Goal: Task Accomplishment & Management: Manage account settings

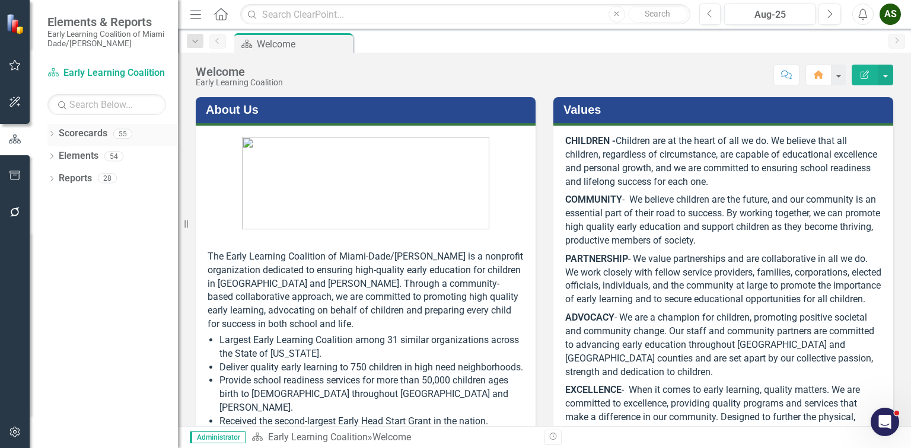
click at [52, 132] on icon at bounding box center [51, 133] width 3 height 5
click at [58, 151] on div "Dropdown" at bounding box center [57, 156] width 9 height 10
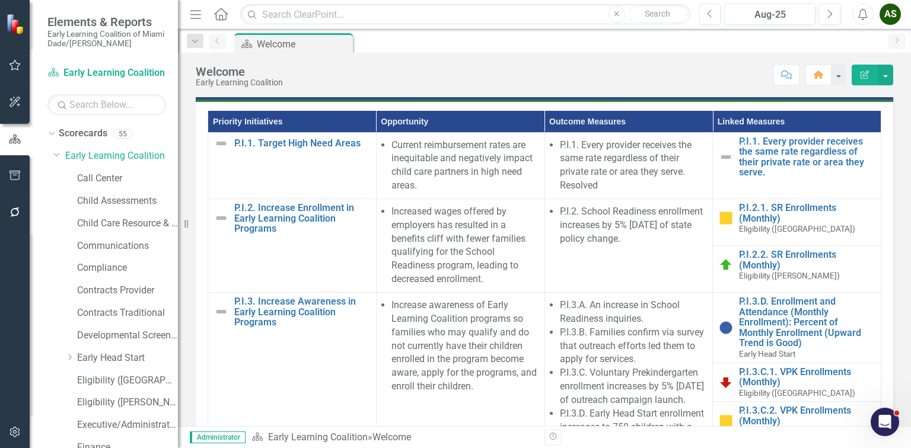
scroll to position [712, 0]
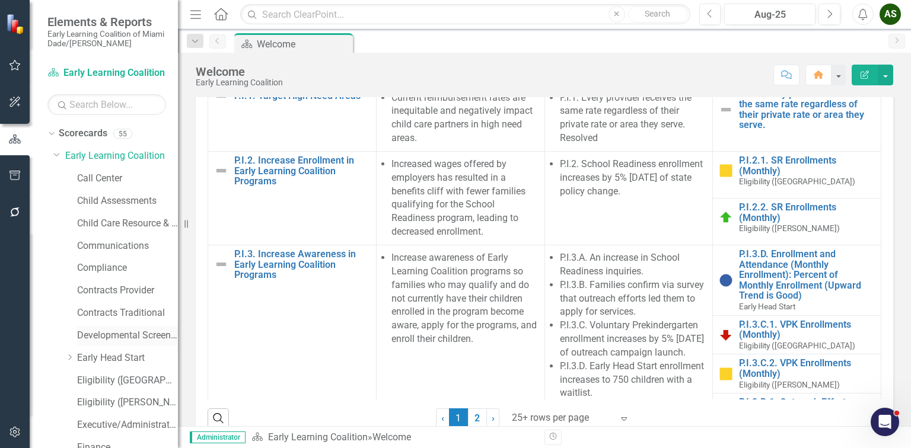
click at [87, 339] on link "Developmental Screening Compliance" at bounding box center [127, 336] width 101 height 14
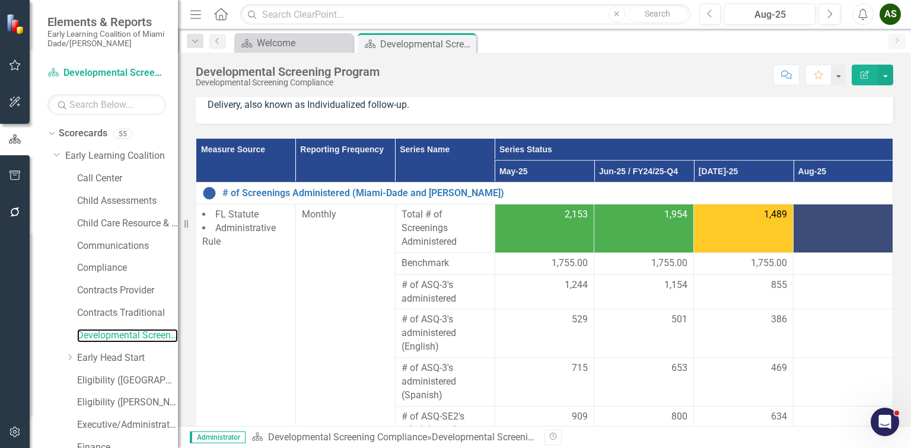
scroll to position [142, 0]
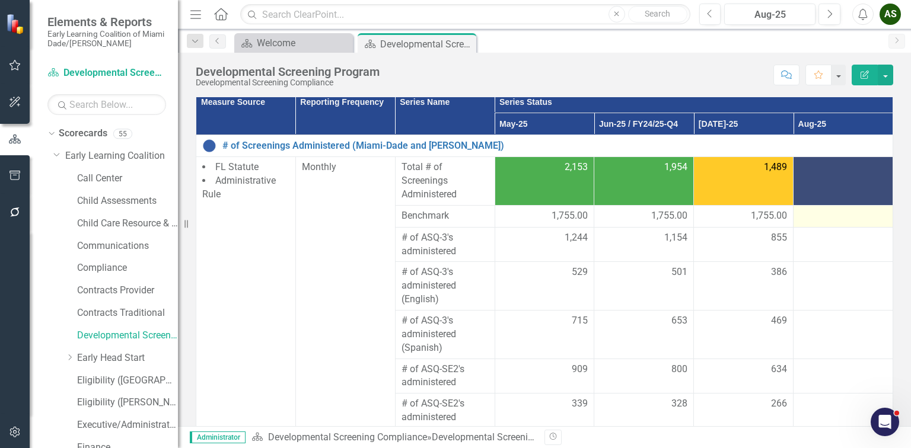
click at [823, 215] on div at bounding box center [842, 216] width 87 height 14
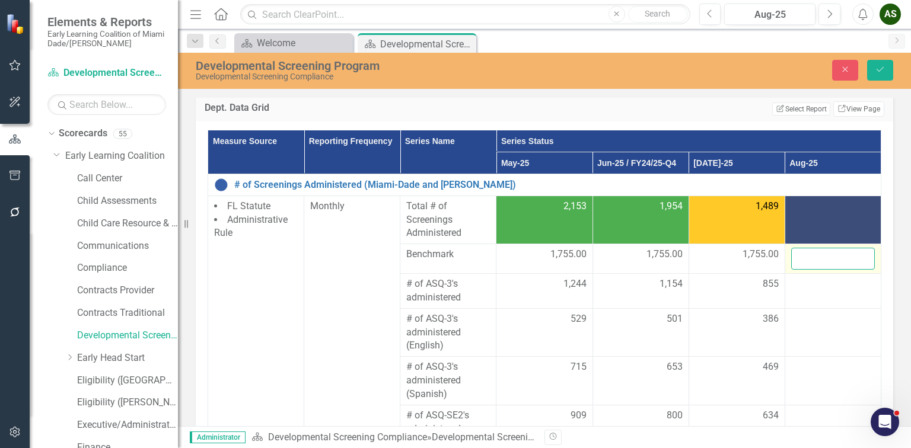
click at [812, 254] on input "number" at bounding box center [833, 259] width 84 height 22
type input "1755"
click at [791, 283] on div at bounding box center [833, 285] width 84 height 14
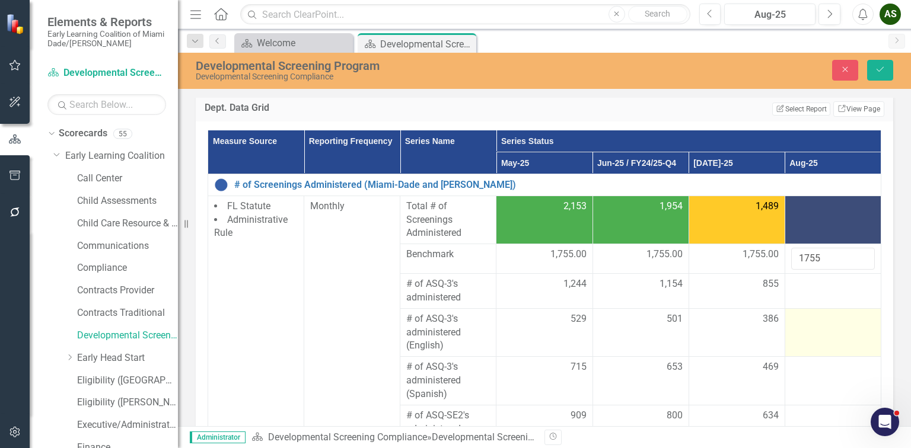
click at [799, 337] on td at bounding box center [833, 332] width 96 height 49
click at [794, 324] on div at bounding box center [833, 320] width 84 height 14
click at [794, 324] on input "number" at bounding box center [833, 324] width 84 height 22
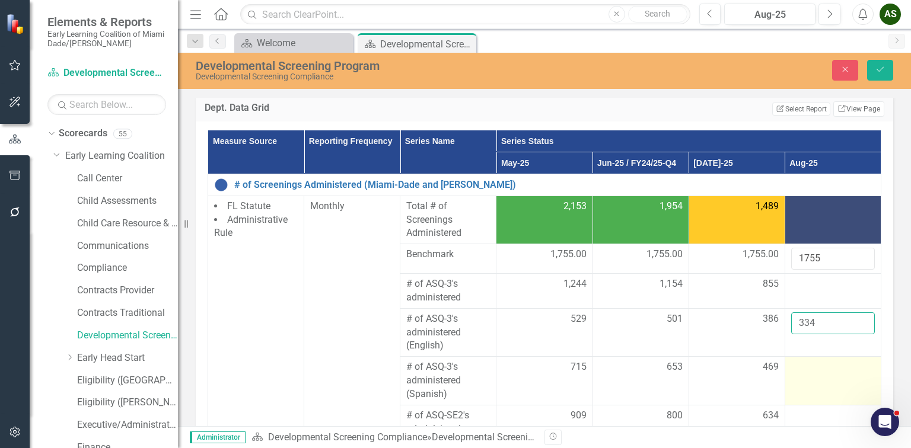
type input "334"
click at [809, 369] on div at bounding box center [833, 368] width 84 height 14
click at [801, 368] on div at bounding box center [833, 368] width 84 height 14
click at [794, 368] on input "number" at bounding box center [833, 372] width 84 height 22
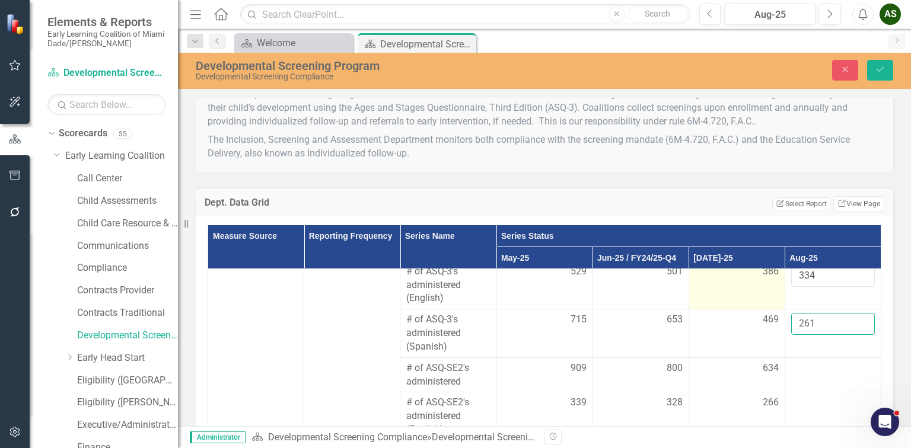
scroll to position [104, 0]
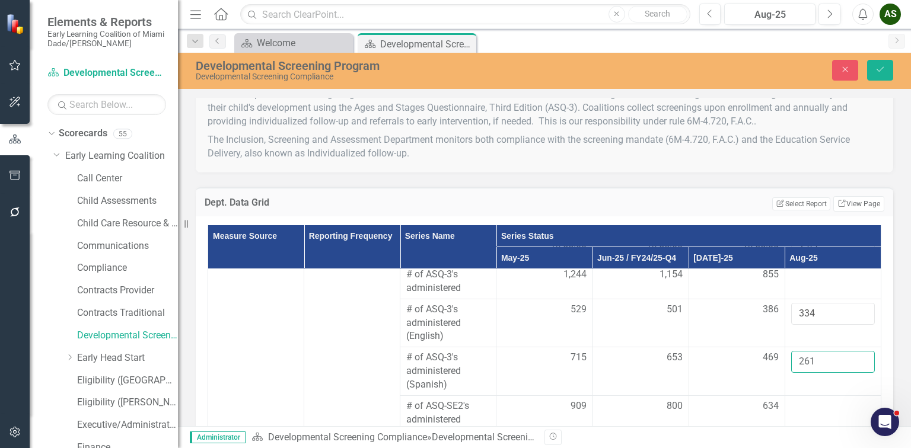
type input "261"
click at [880, 292] on div "Measure Source Reporting Frequency Series Name Series Status May-25 Jun-25 / FY…" at bounding box center [544, 409] width 697 height 386
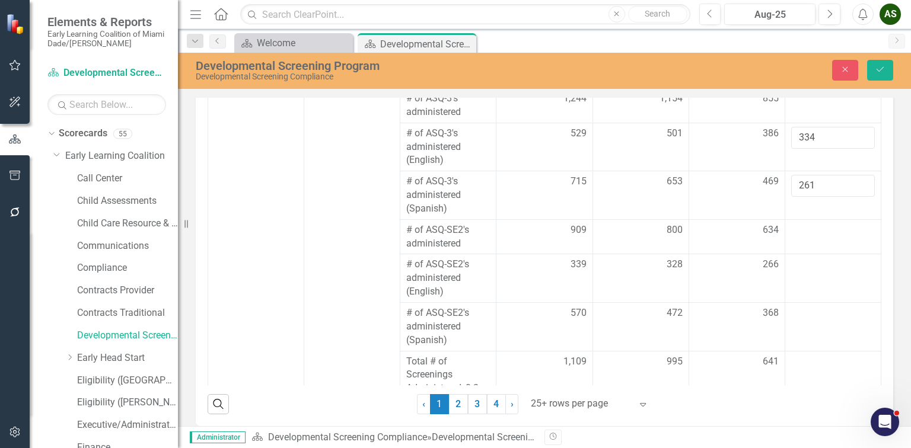
scroll to position [234, 0]
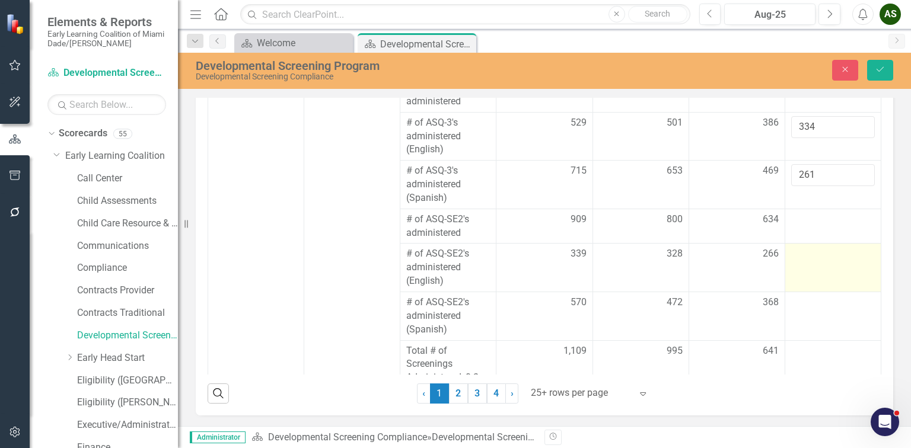
click at [812, 272] on td at bounding box center [833, 268] width 96 height 49
click at [791, 266] on input "number" at bounding box center [833, 258] width 84 height 22
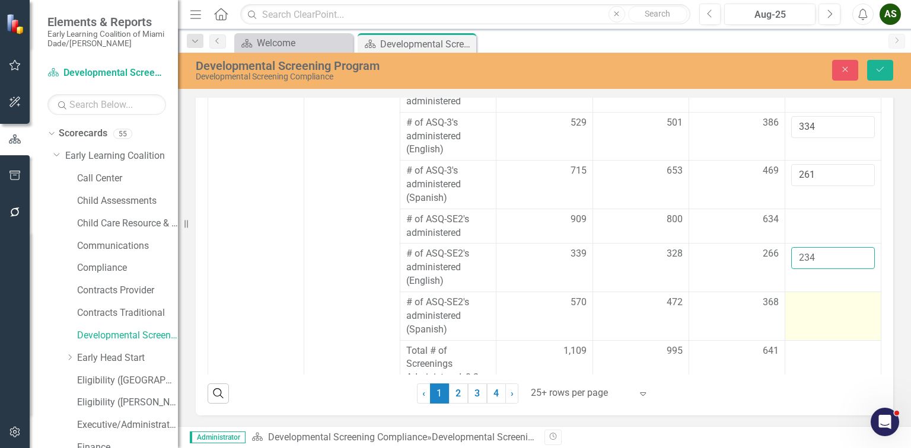
type input "234"
click at [796, 306] on div at bounding box center [833, 303] width 84 height 14
click at [796, 307] on input "number" at bounding box center [833, 307] width 84 height 22
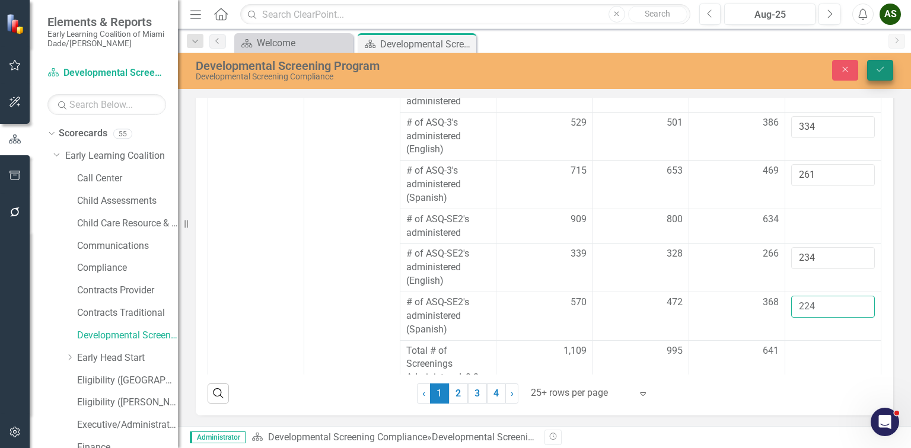
type input "224"
click at [881, 72] on icon "Save" at bounding box center [880, 69] width 11 height 8
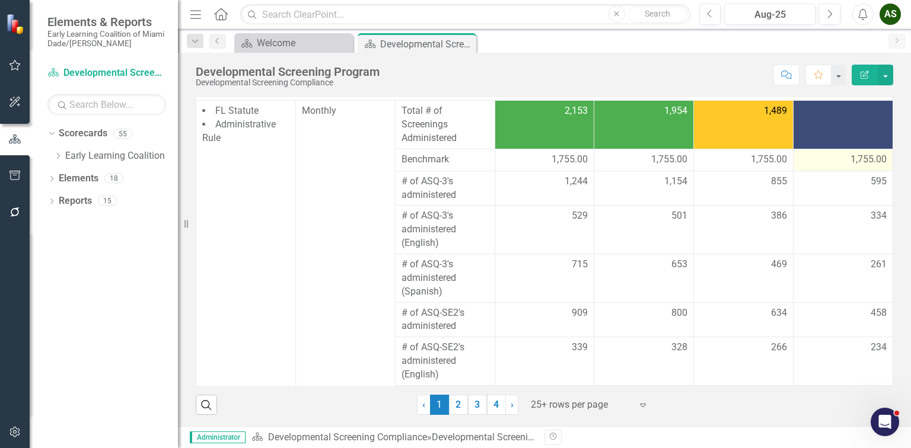
scroll to position [0, 0]
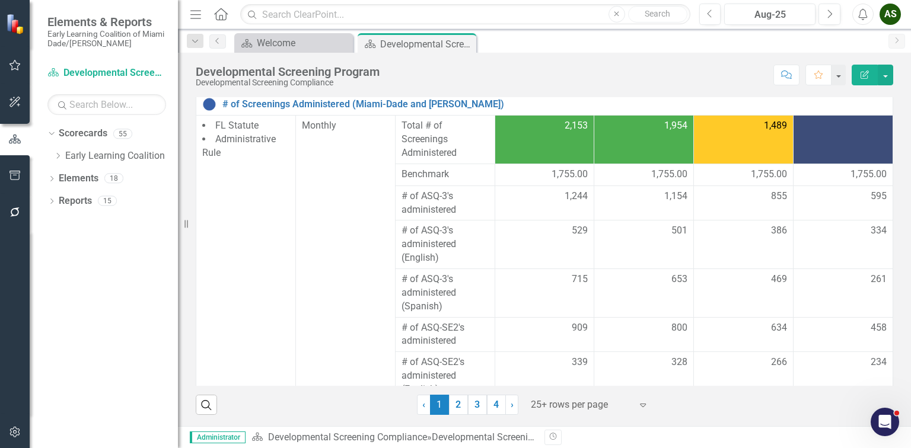
click at [841, 138] on td at bounding box center [843, 140] width 100 height 49
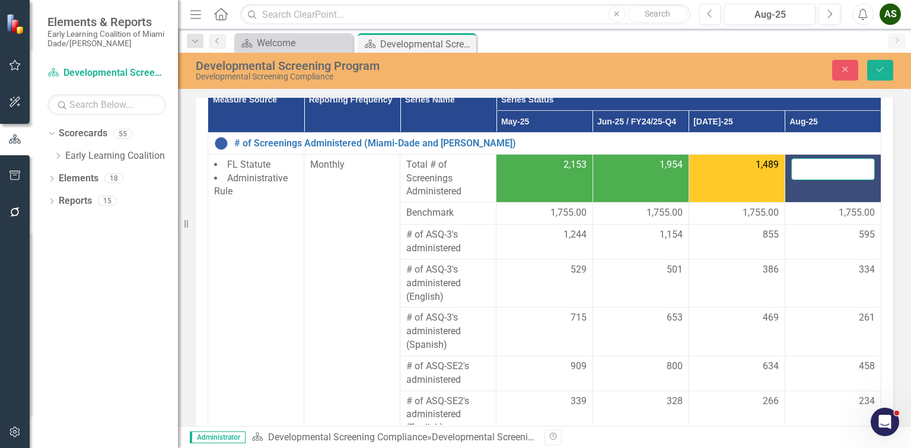
click at [806, 174] on input "number" at bounding box center [833, 169] width 84 height 22
type input "1053"
click at [875, 62] on button "Save" at bounding box center [880, 70] width 26 height 21
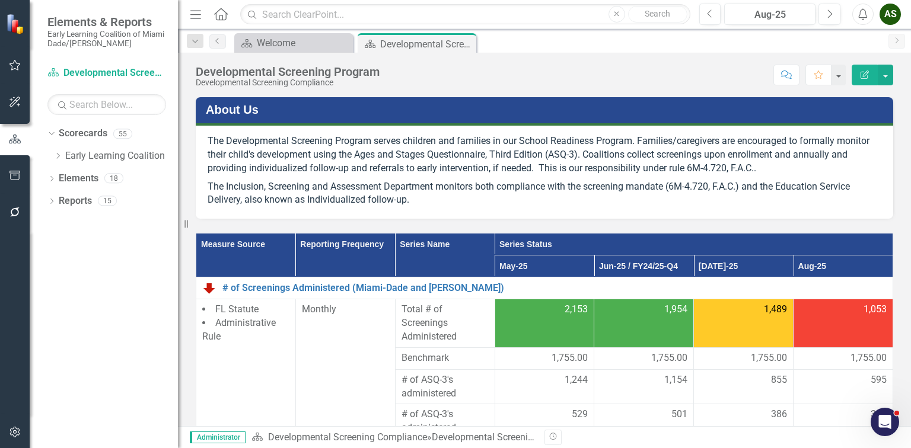
click at [891, 173] on div "About Us The Developmental Screening Program serves children and families in ou…" at bounding box center [544, 150] width 715 height 136
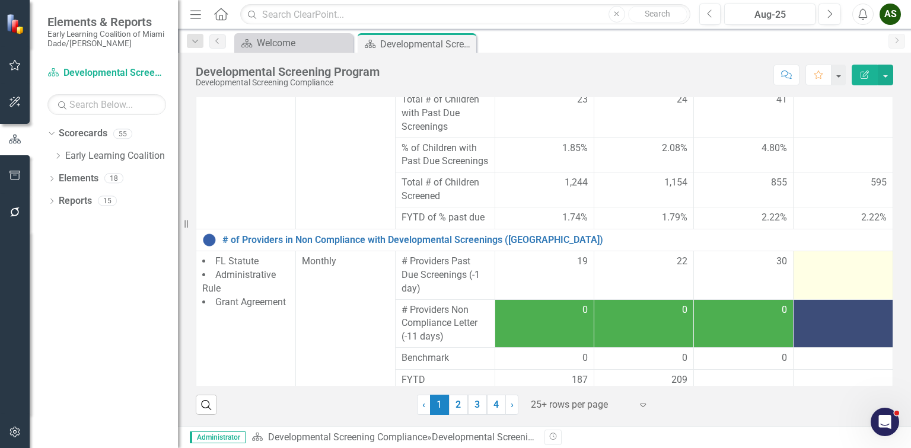
scroll to position [766, 0]
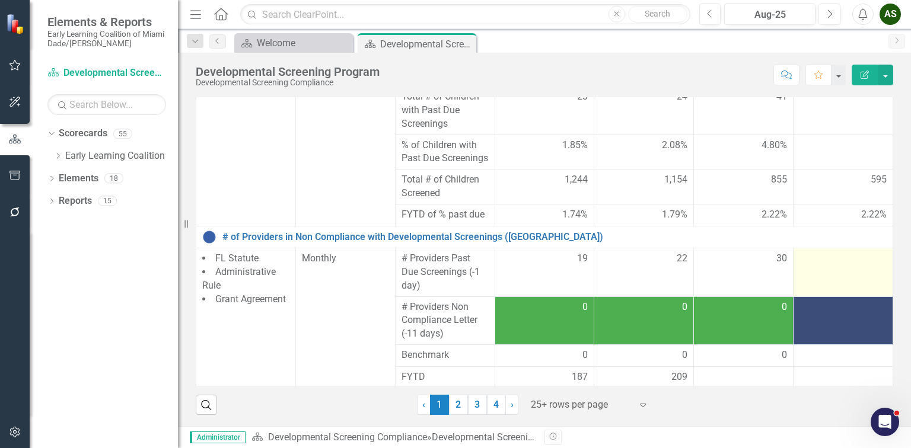
click at [844, 268] on td at bounding box center [843, 272] width 100 height 49
click at [820, 259] on div at bounding box center [842, 259] width 87 height 14
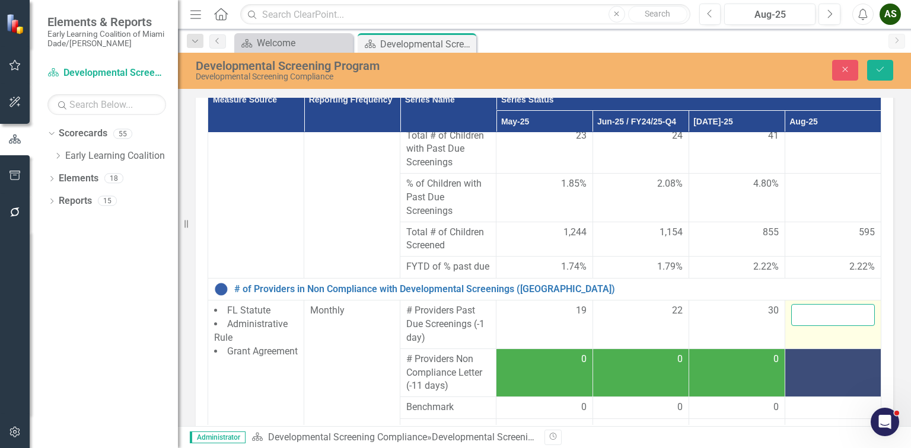
click at [804, 322] on input "number" at bounding box center [833, 315] width 84 height 22
type input "19"
click at [806, 367] on div at bounding box center [833, 360] width 84 height 14
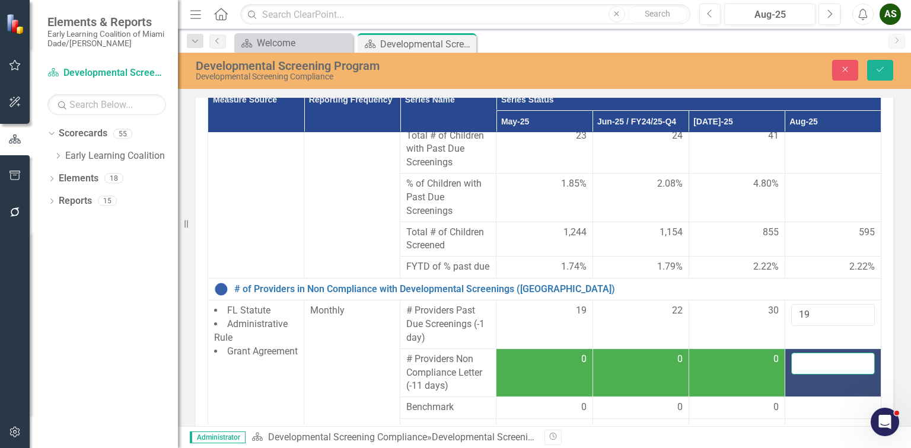
click at [793, 369] on input "number" at bounding box center [833, 364] width 84 height 22
type input "0"
click at [894, 338] on div "About Us The Developmental Screening Program serves children and families in ou…" at bounding box center [544, 188] width 733 height 579
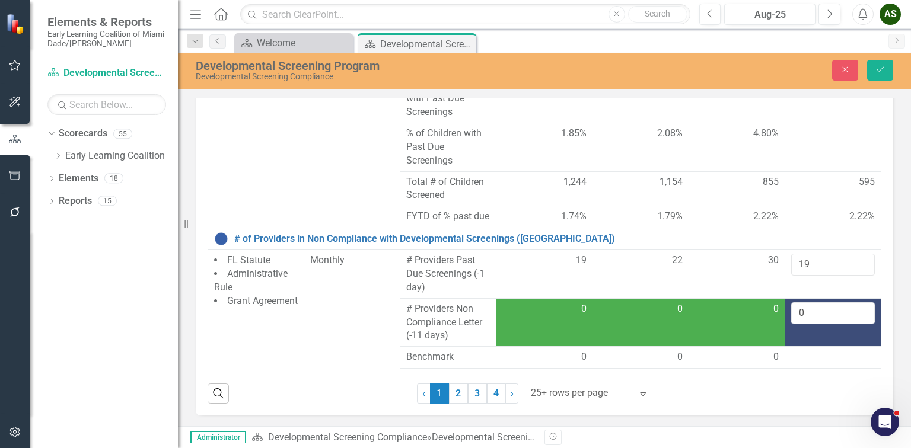
scroll to position [793, 0]
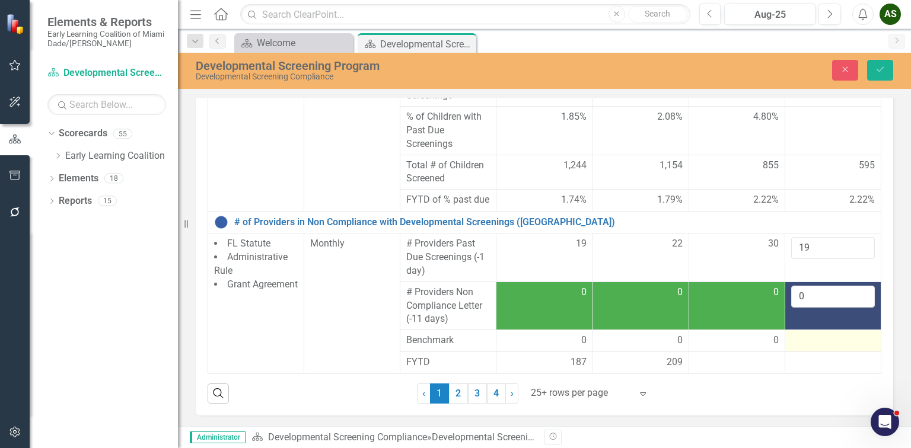
click at [814, 339] on div at bounding box center [833, 341] width 84 height 14
click at [797, 339] on div at bounding box center [833, 341] width 84 height 14
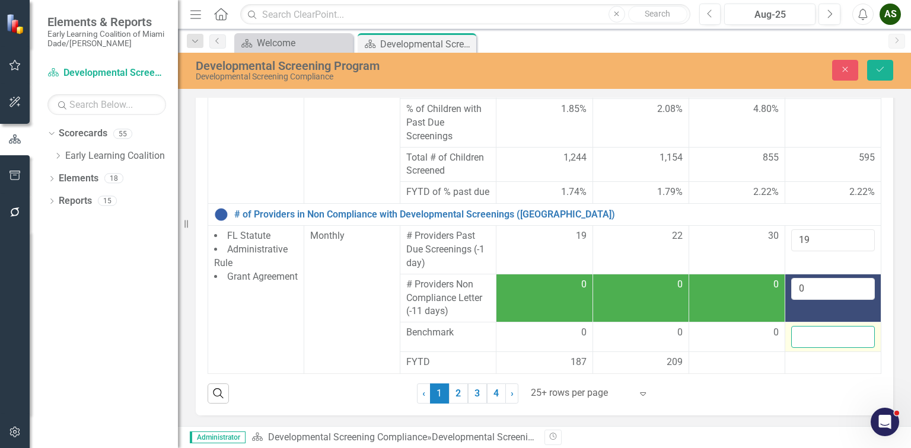
click at [791, 348] on input "number" at bounding box center [833, 337] width 84 height 22
type input "0"
click at [875, 69] on icon "Save" at bounding box center [880, 69] width 11 height 8
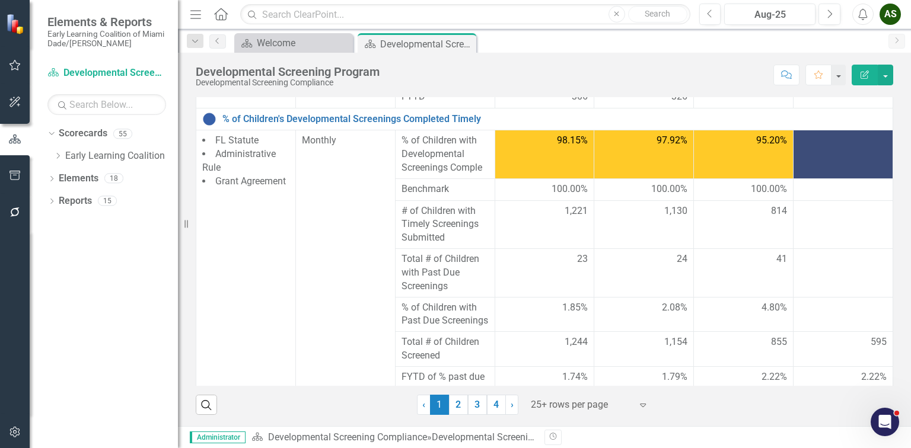
scroll to position [617, 0]
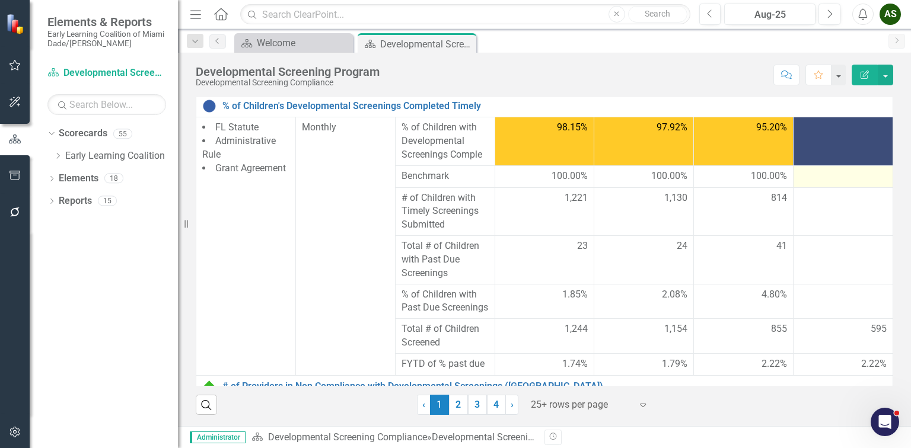
click at [807, 170] on div at bounding box center [842, 177] width 87 height 14
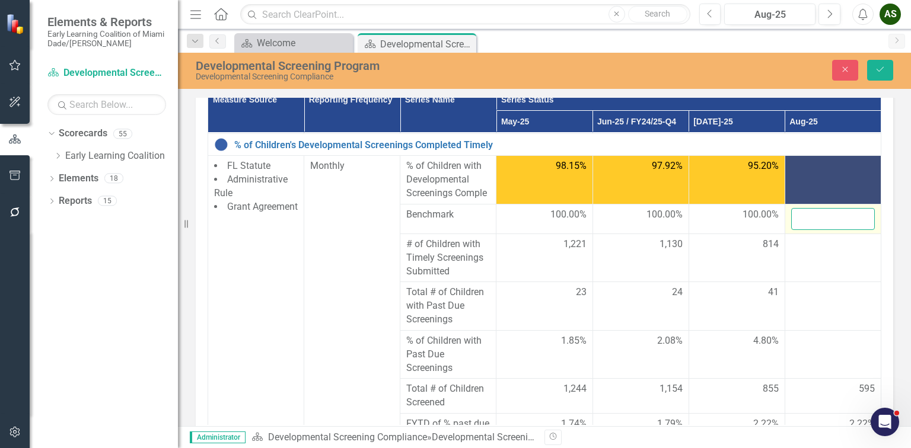
click at [792, 222] on input "number" at bounding box center [833, 219] width 84 height 22
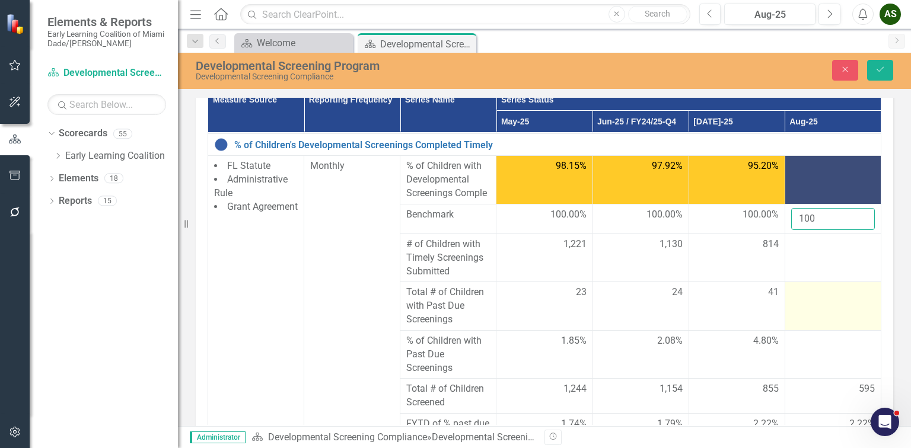
type input "100"
click at [795, 298] on td at bounding box center [833, 306] width 96 height 49
click at [793, 299] on input "number" at bounding box center [833, 297] width 84 height 22
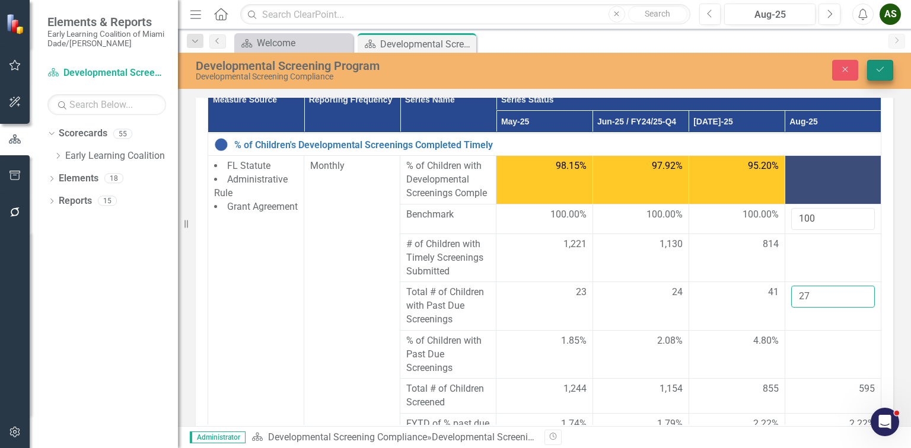
type input "27"
click at [880, 69] on icon "Save" at bounding box center [880, 69] width 11 height 8
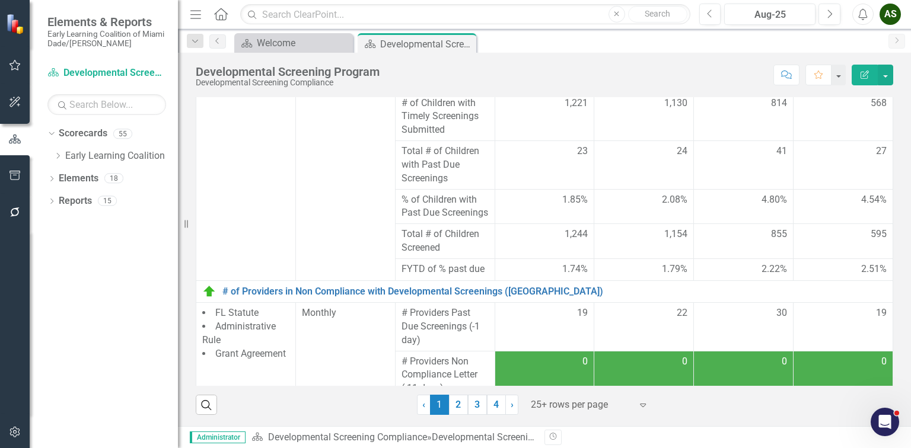
scroll to position [766, 0]
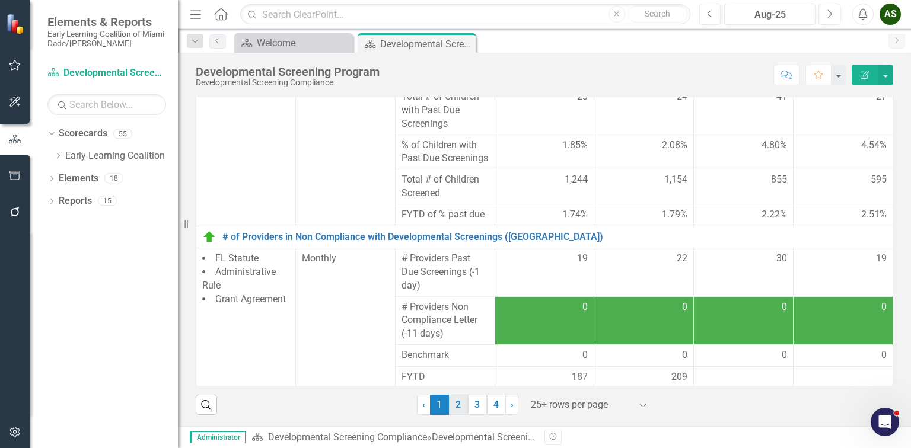
click at [453, 400] on link "2" at bounding box center [458, 405] width 19 height 20
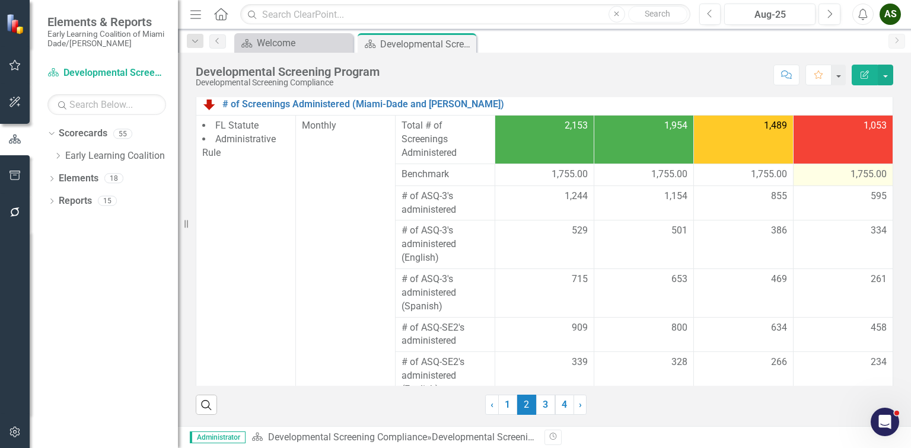
scroll to position [136, 0]
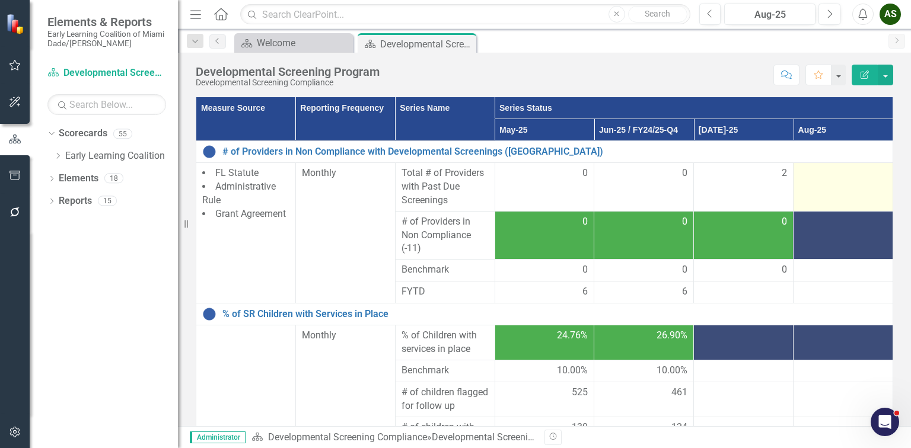
click at [817, 181] on td at bounding box center [843, 187] width 100 height 49
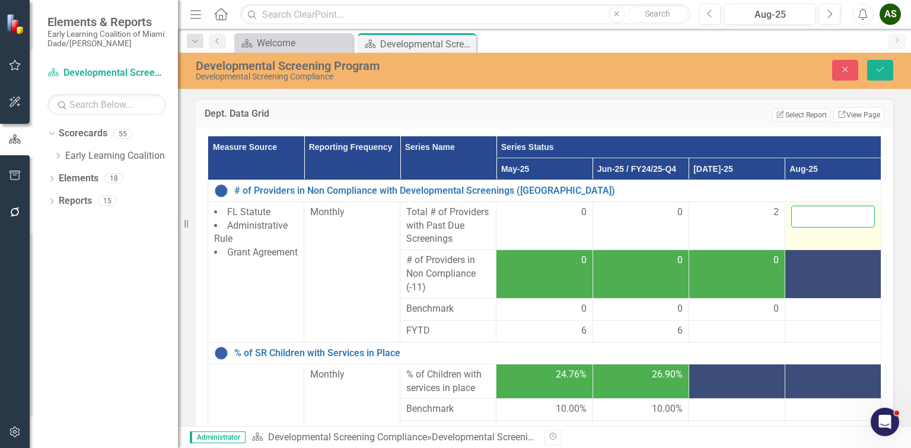
click at [799, 215] on input "number" at bounding box center [833, 217] width 84 height 22
type input "0"
click at [798, 268] on div at bounding box center [833, 261] width 84 height 14
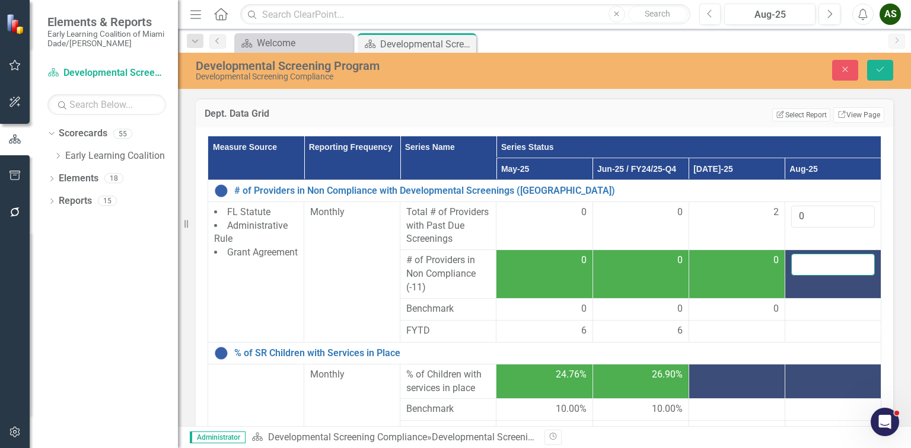
click at [793, 276] on input "number" at bounding box center [833, 265] width 84 height 22
type input "0"
click at [793, 317] on div at bounding box center [833, 309] width 84 height 14
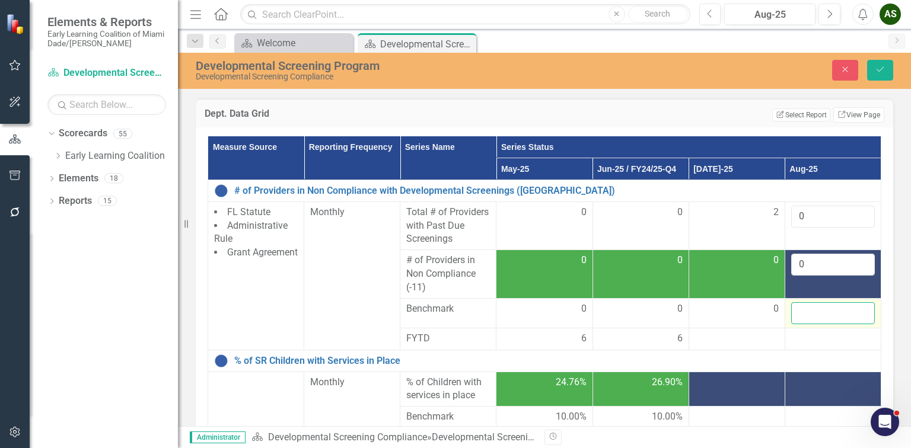
click at [792, 321] on input "number" at bounding box center [833, 313] width 84 height 22
type input "0"
click at [875, 68] on icon "Save" at bounding box center [880, 69] width 11 height 8
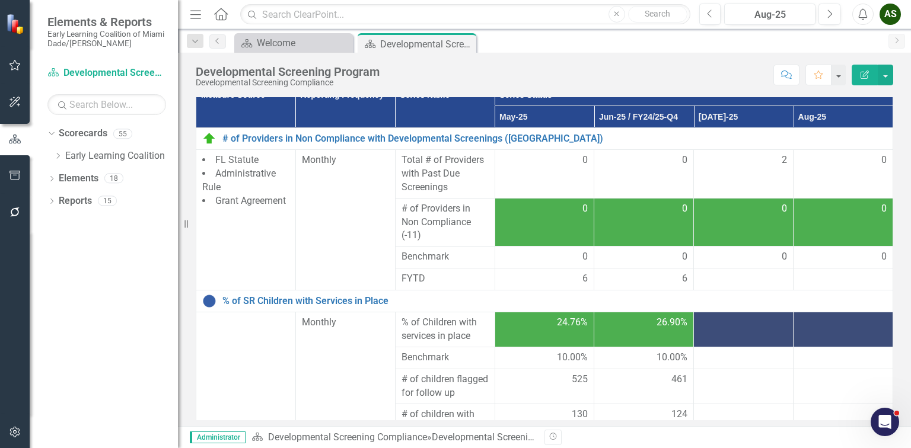
scroll to position [184, 0]
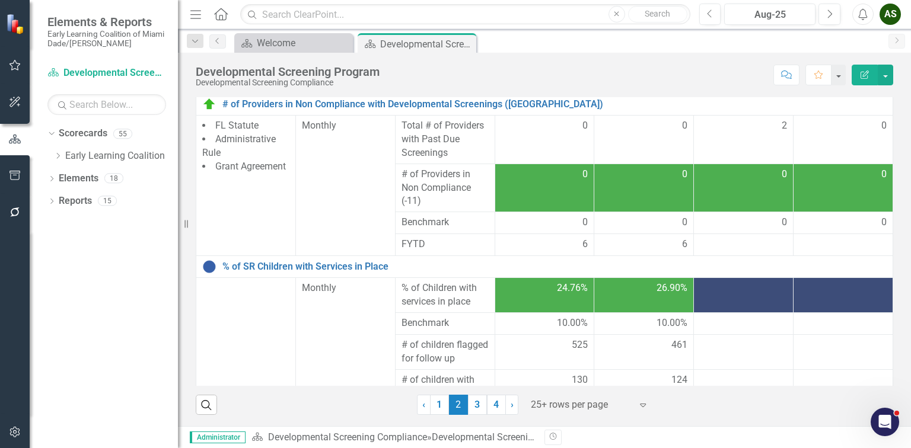
click at [730, 239] on div at bounding box center [743, 245] width 87 height 14
click at [433, 400] on link "1" at bounding box center [439, 405] width 19 height 20
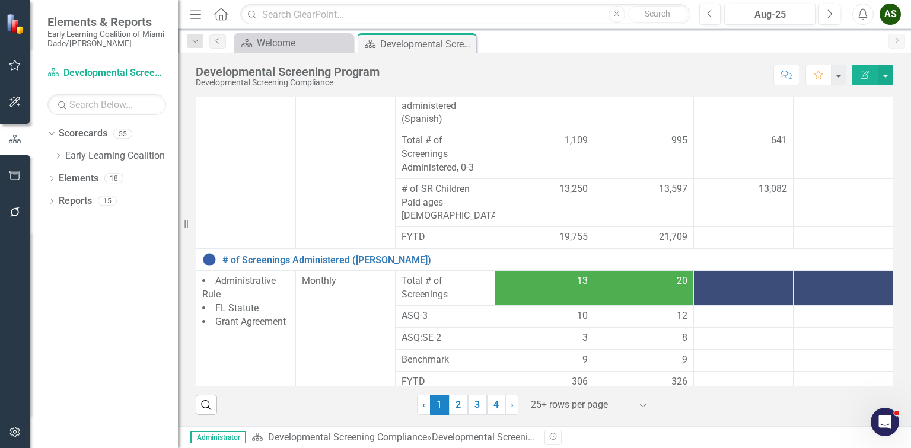
scroll to position [332, 0]
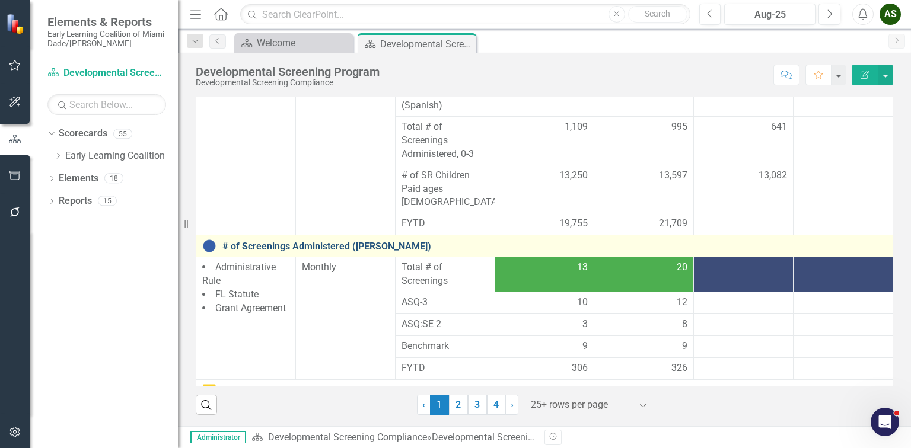
click at [285, 241] on link "# of Screenings Administered ([PERSON_NAME])" at bounding box center [554, 246] width 664 height 11
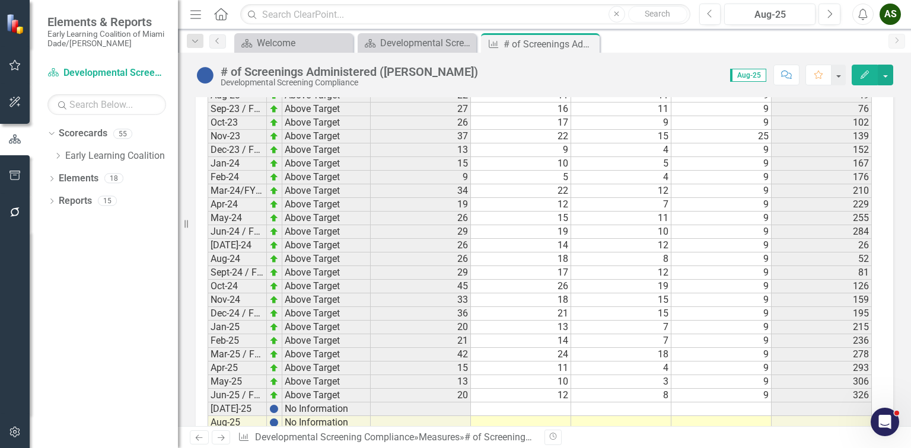
scroll to position [1700, 0]
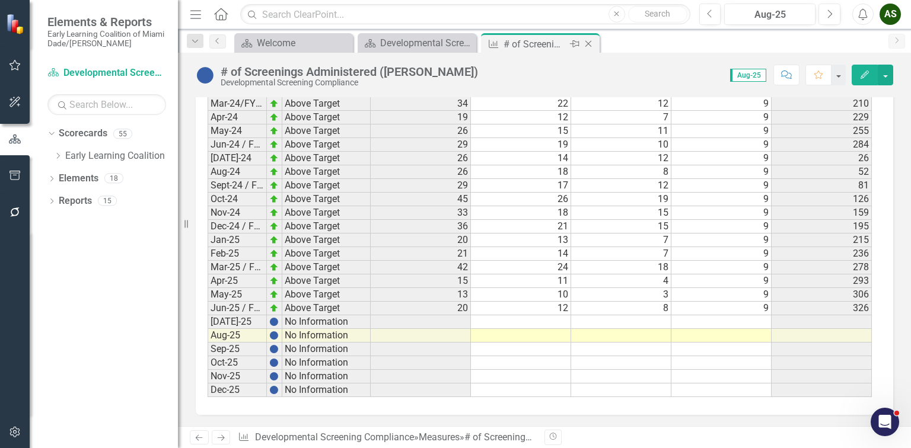
click at [588, 40] on icon "Close" at bounding box center [588, 43] width 12 height 9
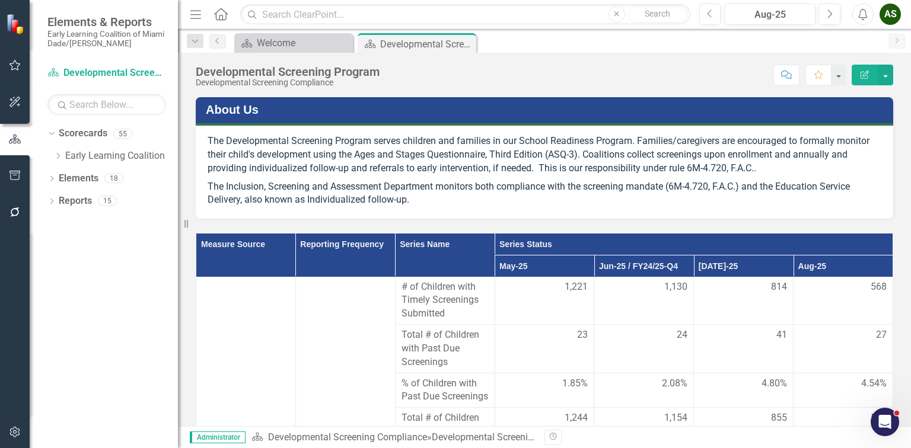
scroll to position [766, 0]
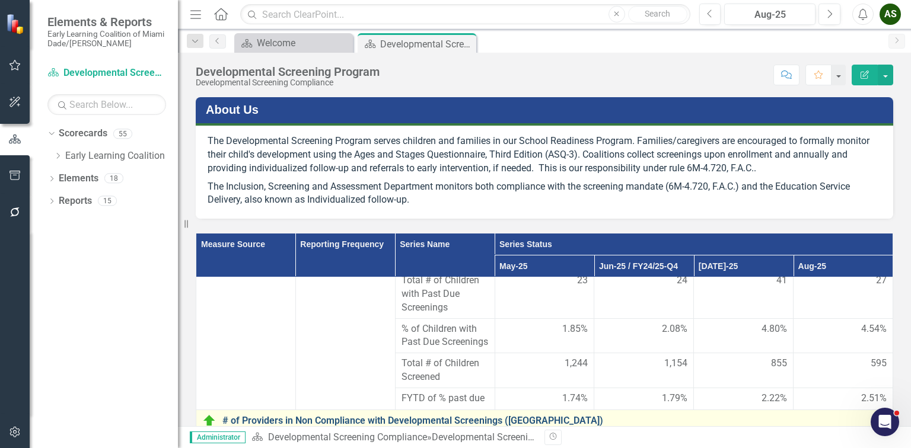
click at [372, 420] on link "# of Providers in Non Compliance with Developmental Screenings ([GEOGRAPHIC_DAT…" at bounding box center [554, 421] width 664 height 11
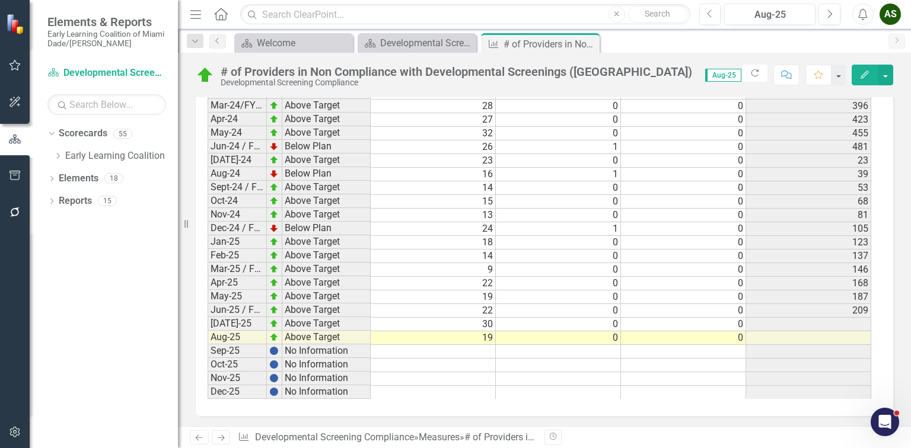
scroll to position [2199, 0]
click at [17, 435] on icon "button" at bounding box center [14, 432] width 10 height 11
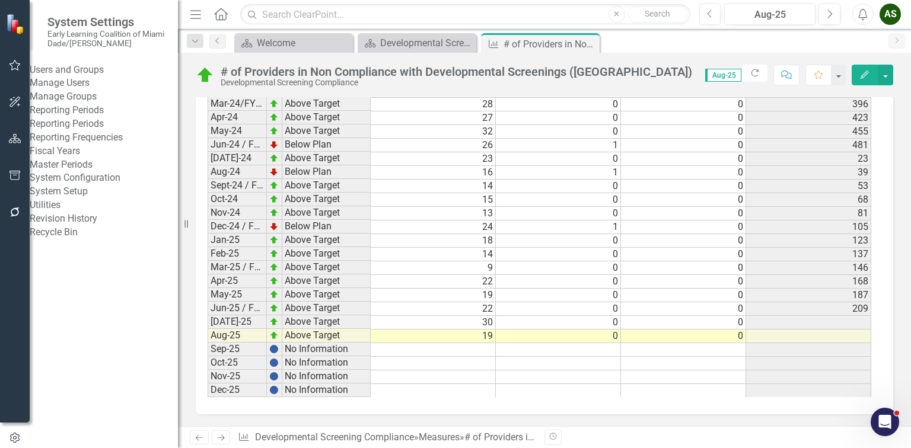
click at [63, 131] on link "Reporting Periods" at bounding box center [104, 124] width 148 height 14
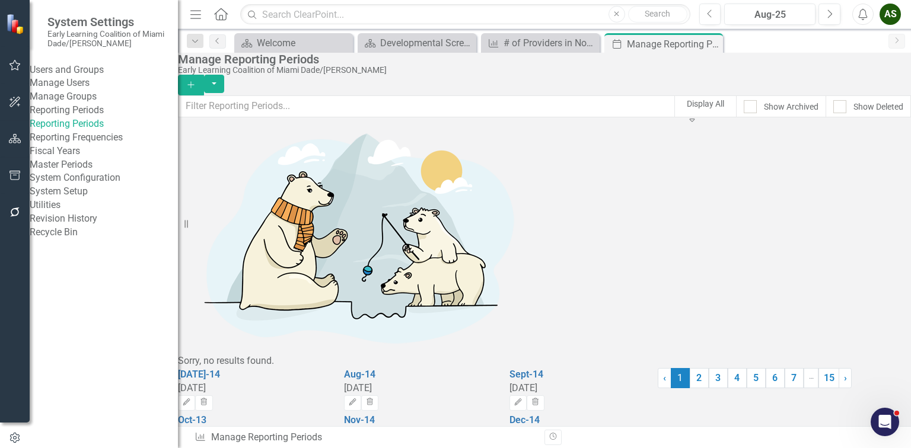
click at [76, 145] on link "Reporting Frequencies" at bounding box center [104, 138] width 148 height 14
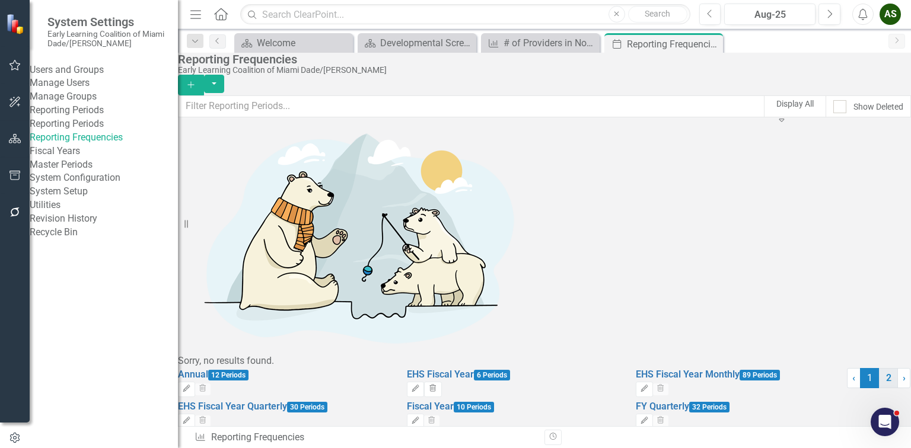
click at [879, 388] on link "2" at bounding box center [888, 378] width 19 height 20
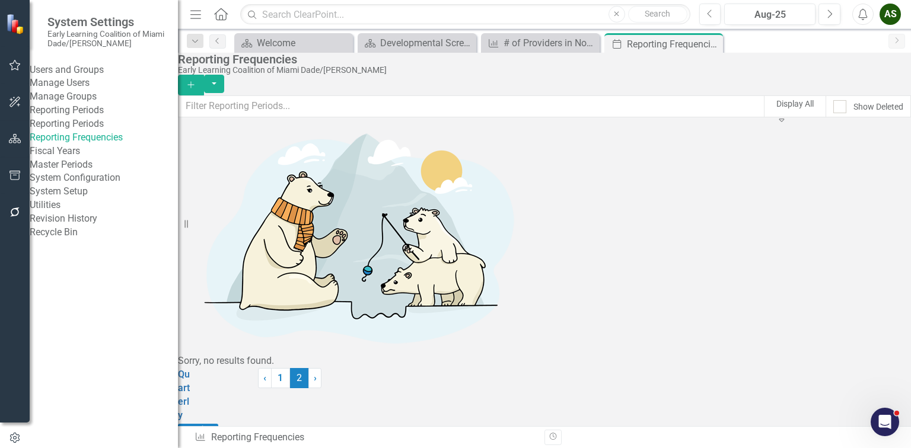
click at [72, 158] on link "Fiscal Years" at bounding box center [104, 152] width 148 height 14
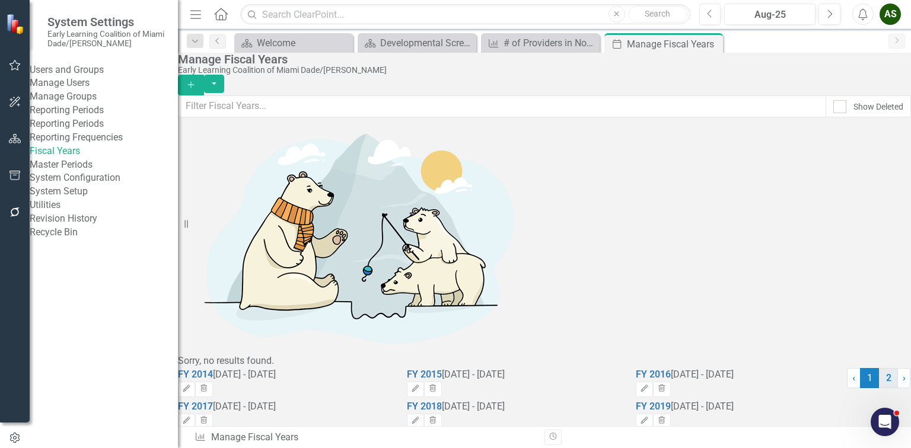
click at [879, 388] on link "2" at bounding box center [888, 378] width 19 height 20
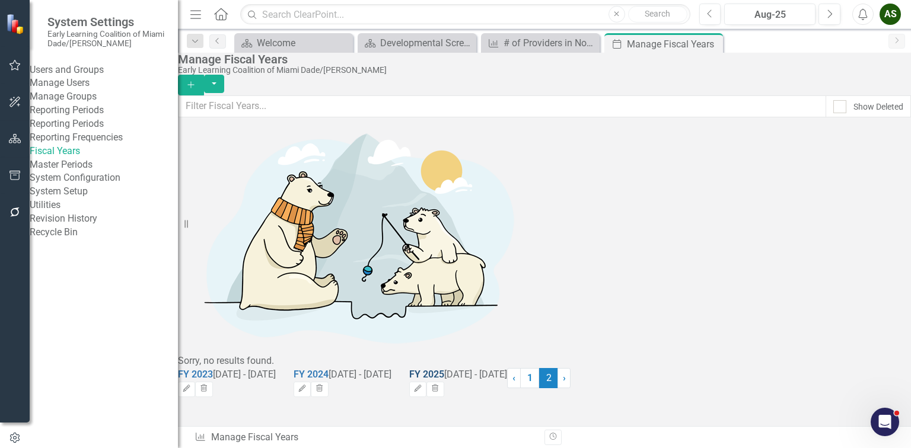
click at [444, 369] on link "FY 2025" at bounding box center [426, 374] width 35 height 11
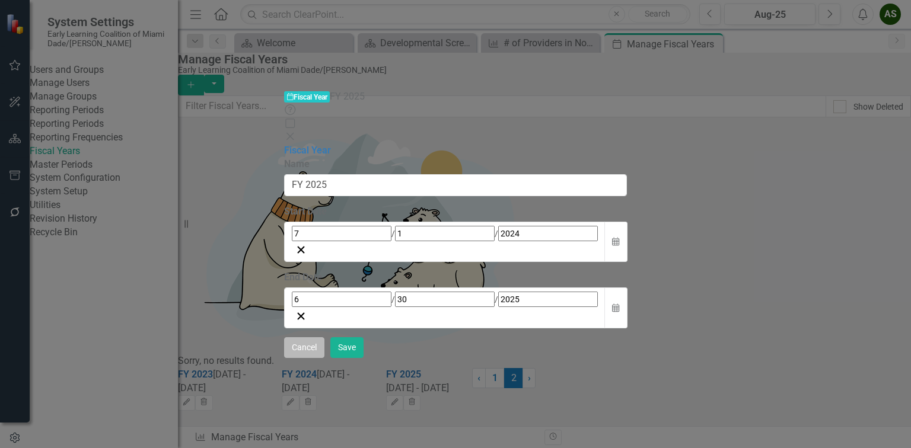
click at [324, 358] on button "Cancel" at bounding box center [304, 347] width 40 height 21
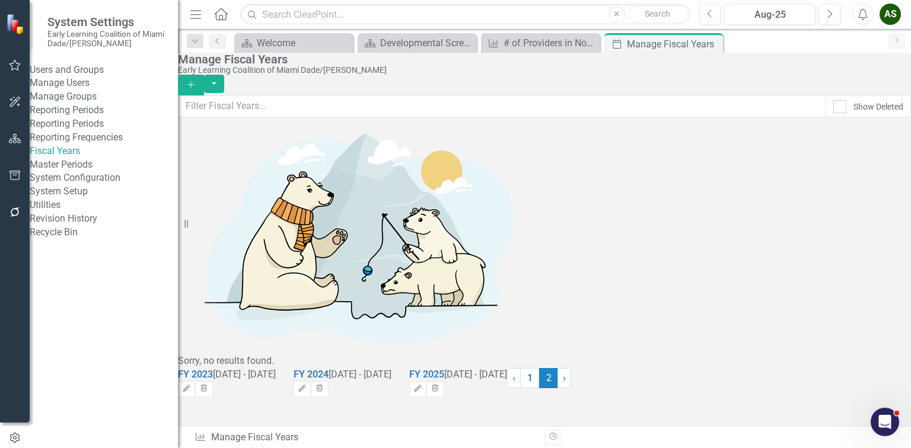
click at [204, 75] on button "Add" at bounding box center [191, 85] width 26 height 21
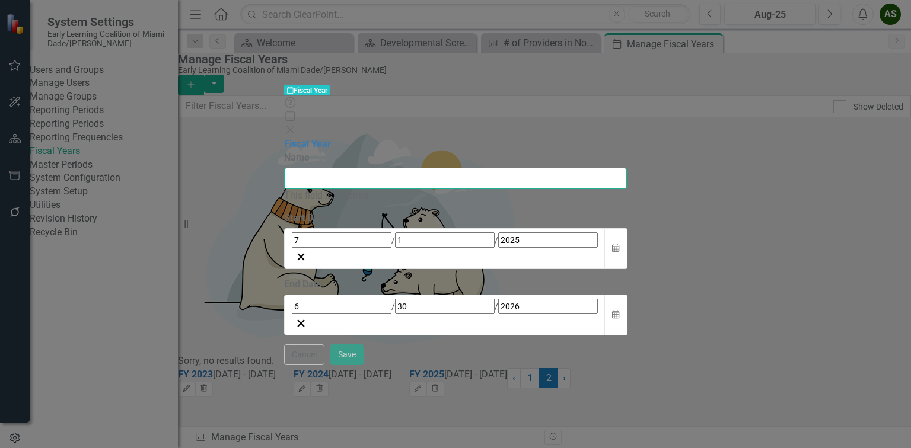
click at [284, 168] on input "Name" at bounding box center [455, 179] width 342 height 22
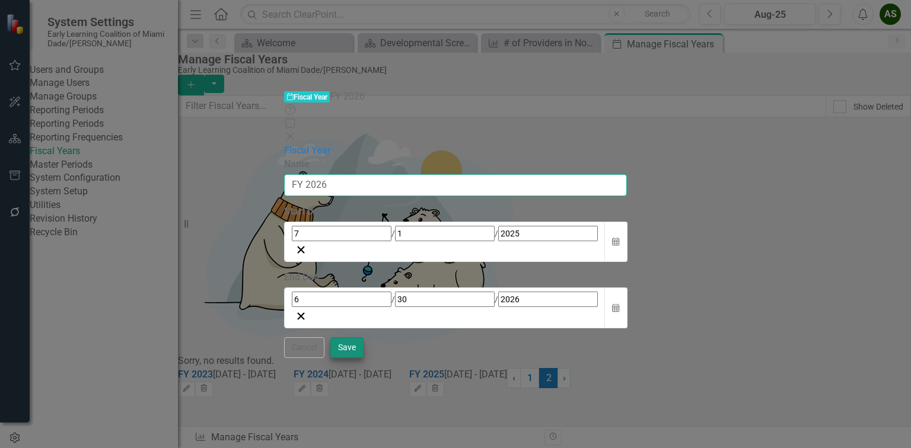
type input "FY 2026"
click at [364, 358] on button "Save" at bounding box center [346, 347] width 33 height 21
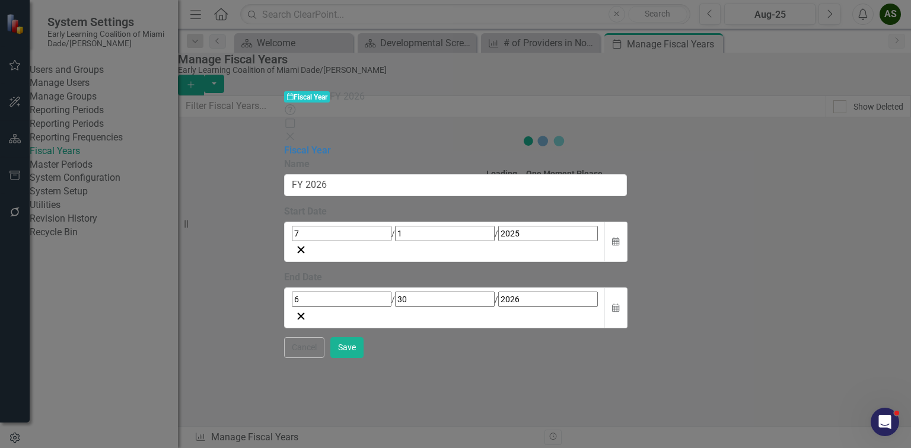
type input "2026"
type input "2027"
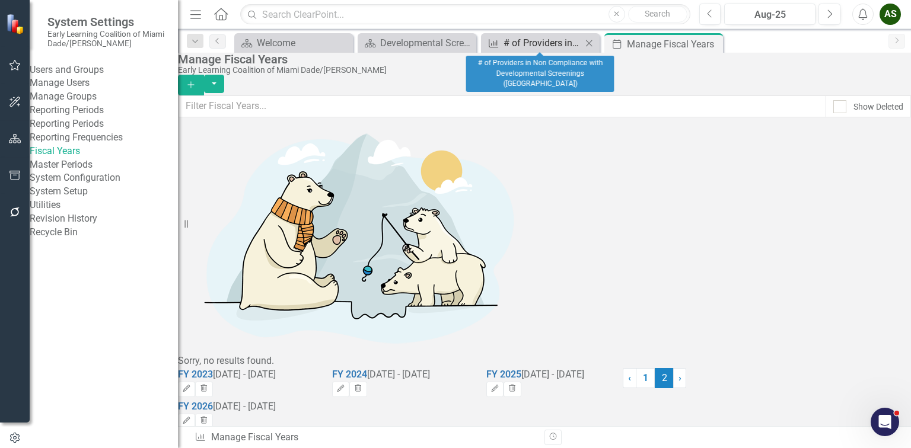
click at [511, 42] on div "# of Providers in Non Compliance with Developmental Screenings ([GEOGRAPHIC_DAT…" at bounding box center [542, 43] width 78 height 15
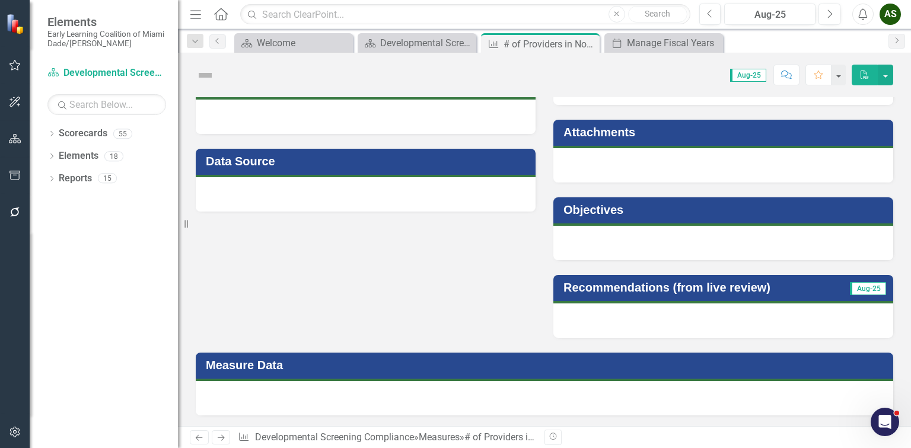
scroll to position [178, 0]
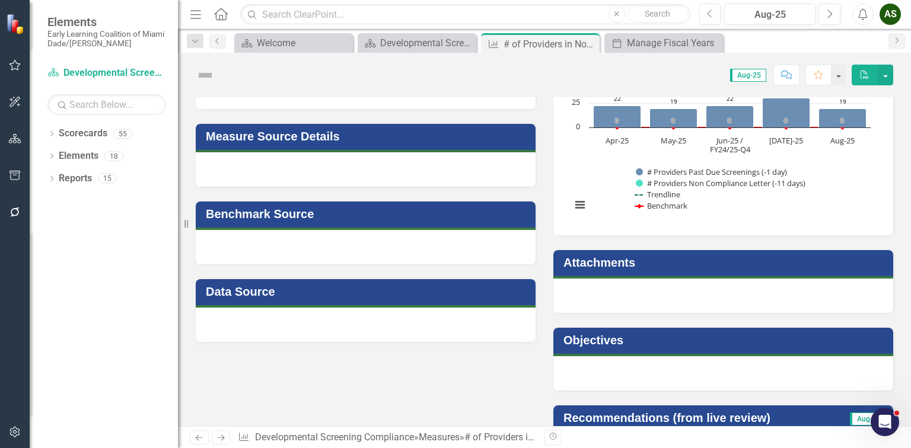
scroll to position [415, 0]
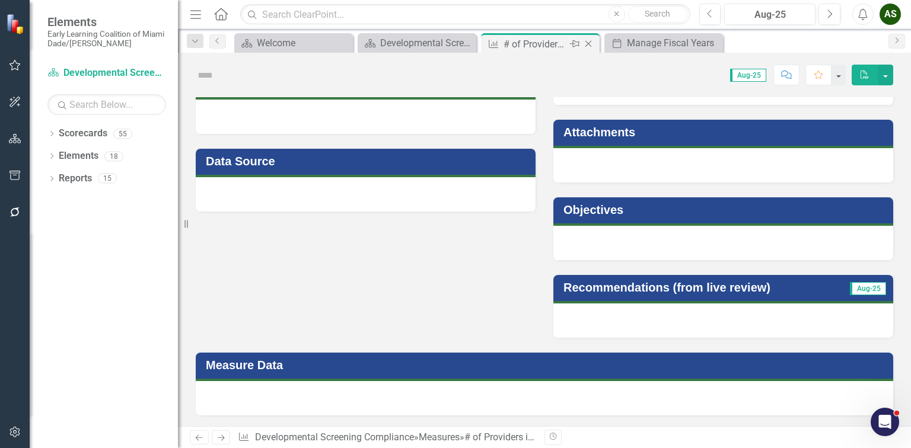
click at [591, 44] on icon "Close" at bounding box center [588, 43] width 12 height 9
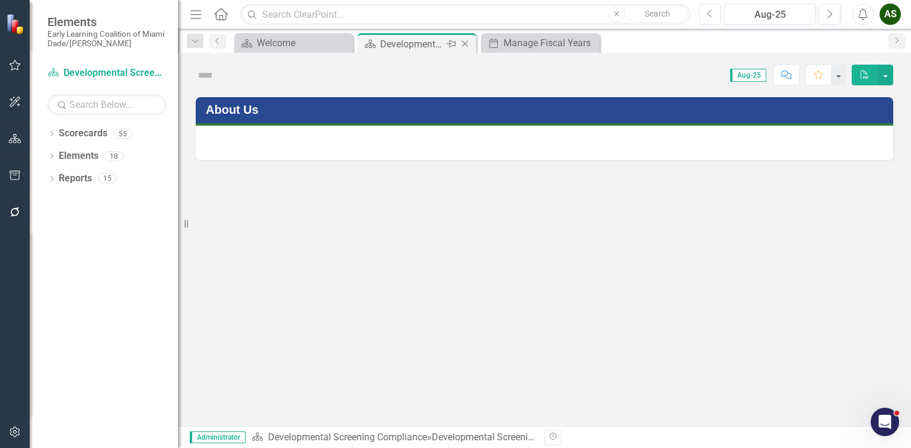
click at [464, 42] on icon "Close" at bounding box center [465, 43] width 12 height 9
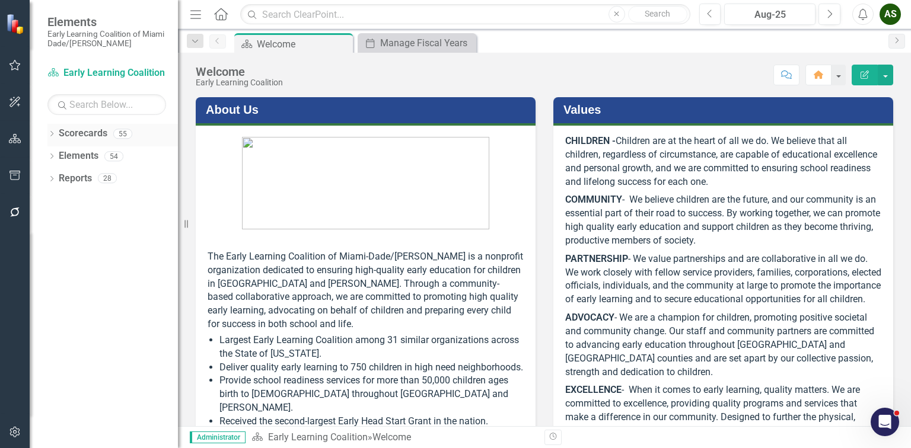
click at [52, 128] on div "Dropdown Scorecards 55" at bounding box center [112, 135] width 130 height 23
click at [52, 132] on icon at bounding box center [51, 133] width 3 height 5
click at [56, 152] on icon "Dropdown" at bounding box center [57, 155] width 9 height 7
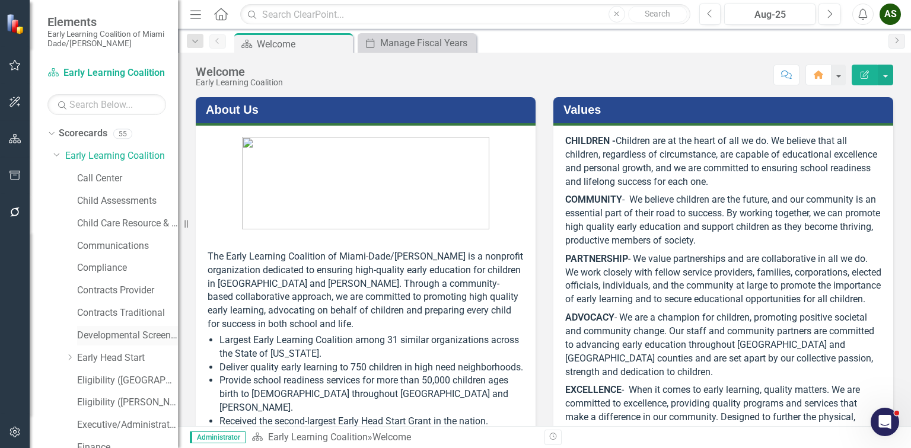
click at [97, 330] on link "Developmental Screening Compliance" at bounding box center [127, 336] width 101 height 14
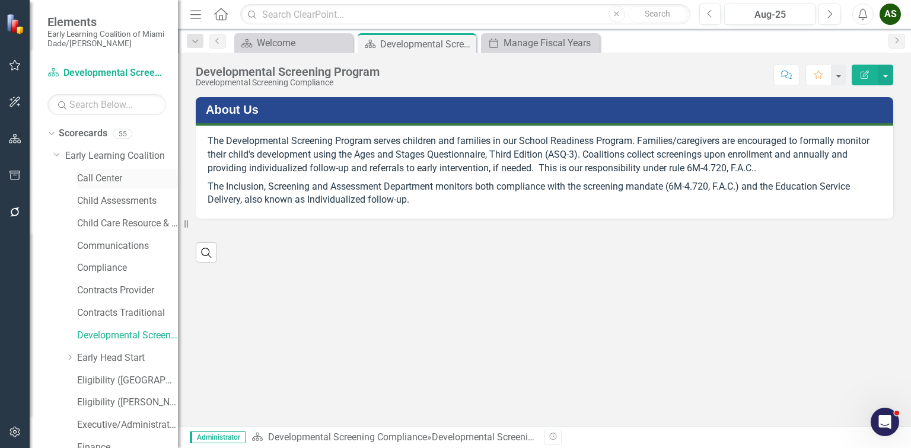
click at [118, 183] on link "Call Center" at bounding box center [127, 179] width 101 height 14
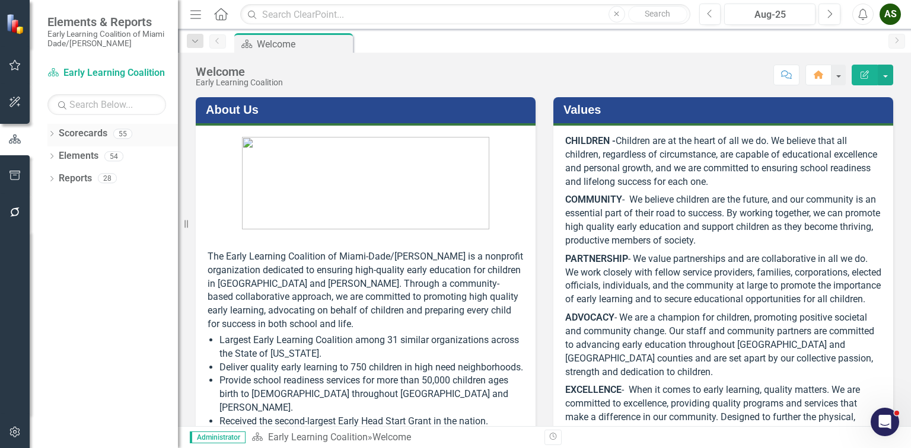
click at [53, 132] on icon "Dropdown" at bounding box center [51, 135] width 8 height 7
click at [58, 158] on icon "Dropdown" at bounding box center [57, 155] width 9 height 7
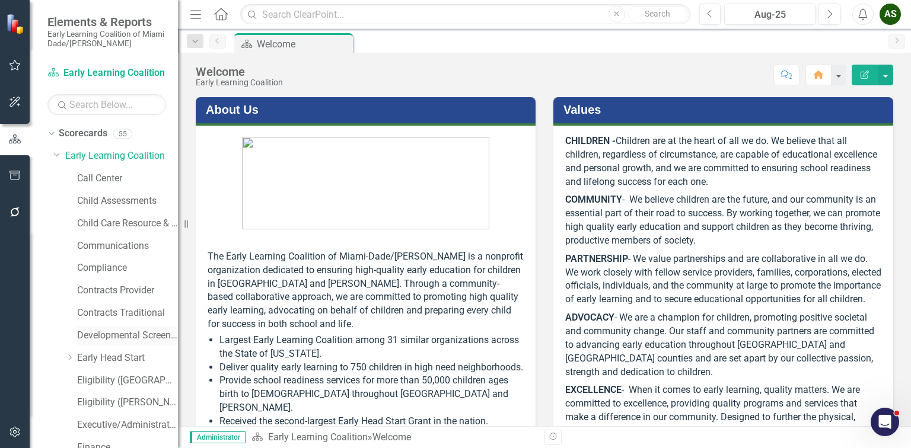
click at [114, 337] on link "Developmental Screening Compliance" at bounding box center [127, 336] width 101 height 14
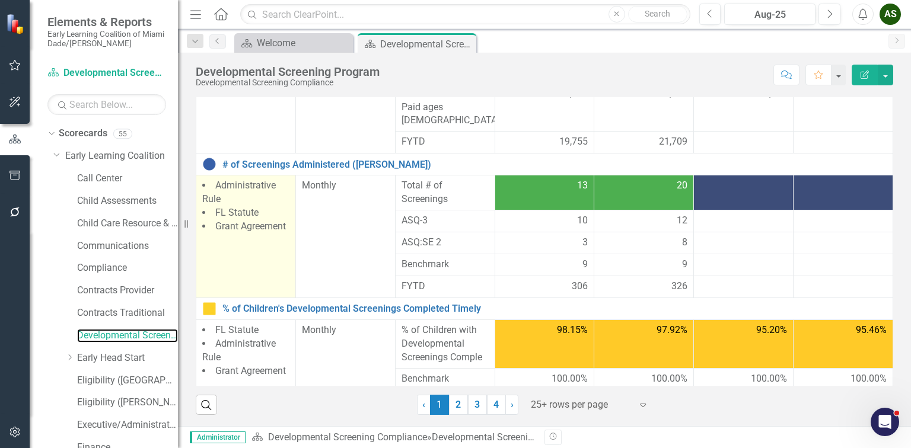
scroll to position [474, 0]
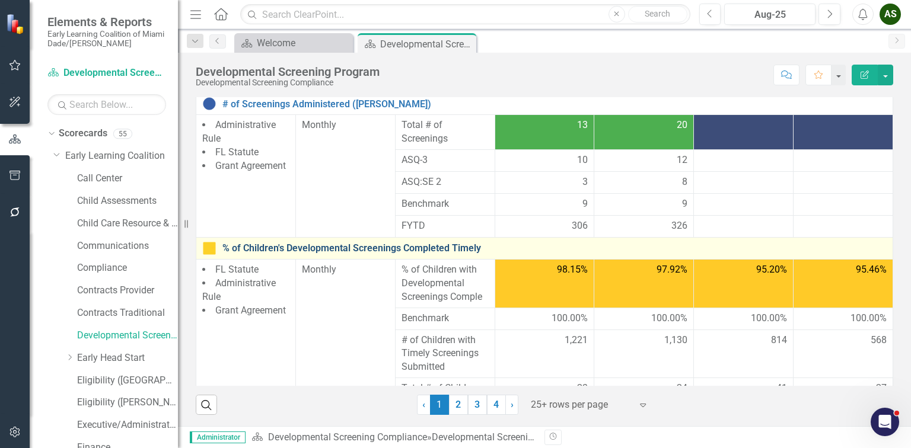
click at [279, 243] on link "% of Children's Developmental Screenings Completed Timely" at bounding box center [554, 248] width 664 height 11
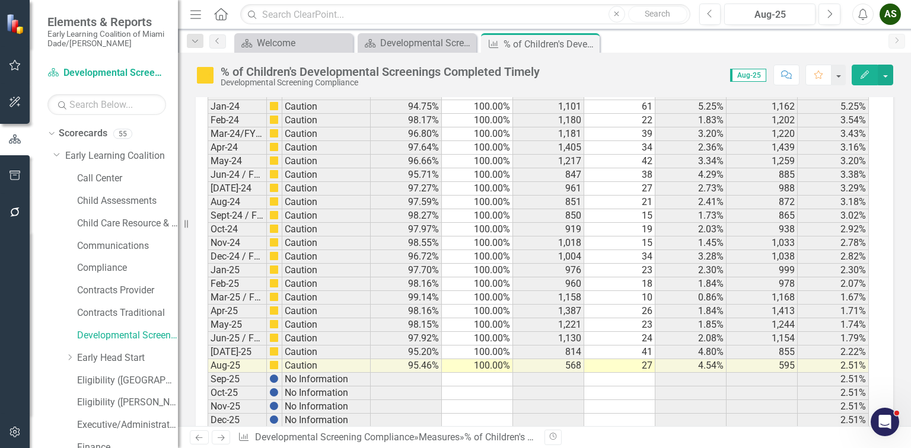
scroll to position [2303, 0]
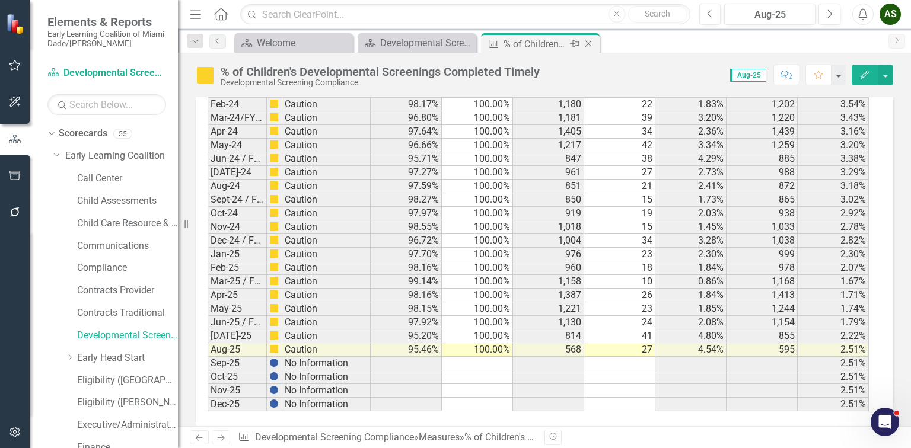
click at [589, 40] on icon "Close" at bounding box center [588, 43] width 12 height 9
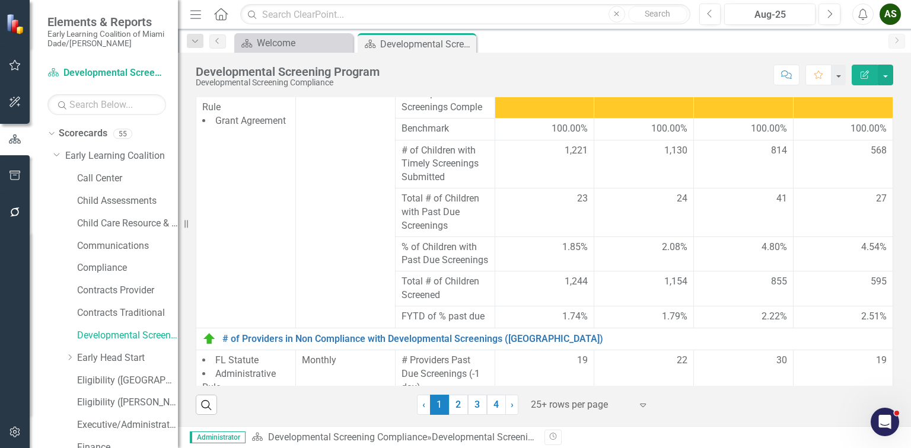
scroll to position [766, 0]
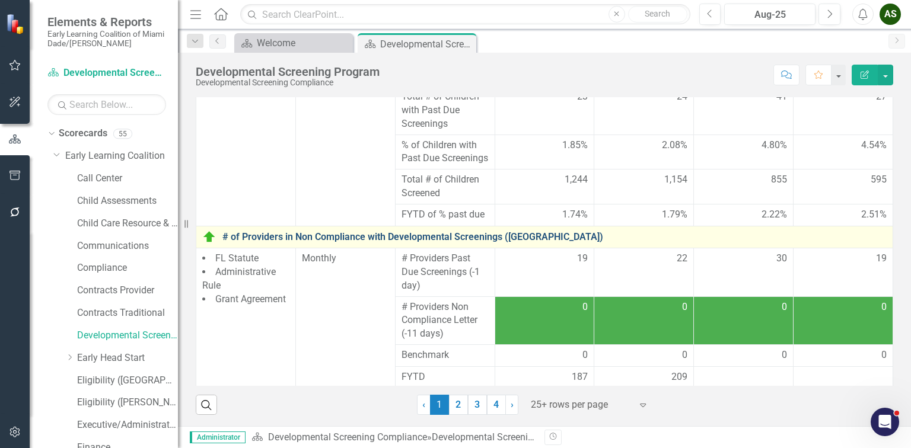
click at [368, 232] on link "# of Providers in Non Compliance with Developmental Screenings ([GEOGRAPHIC_DAT…" at bounding box center [554, 237] width 664 height 11
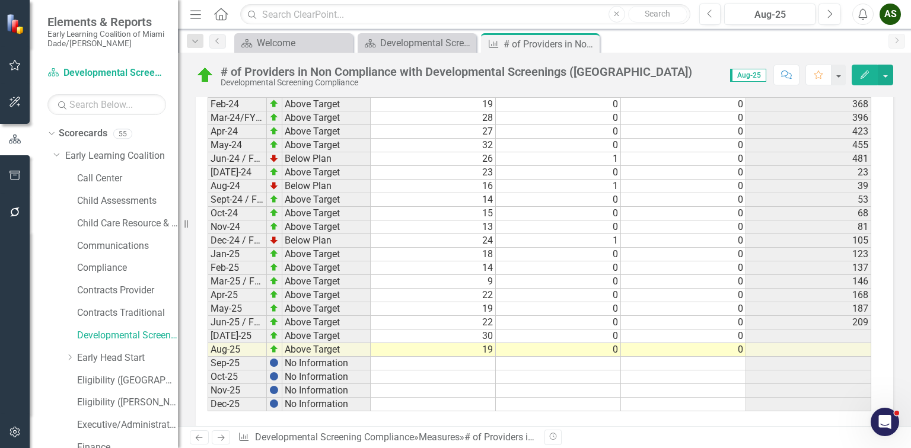
scroll to position [2210, 0]
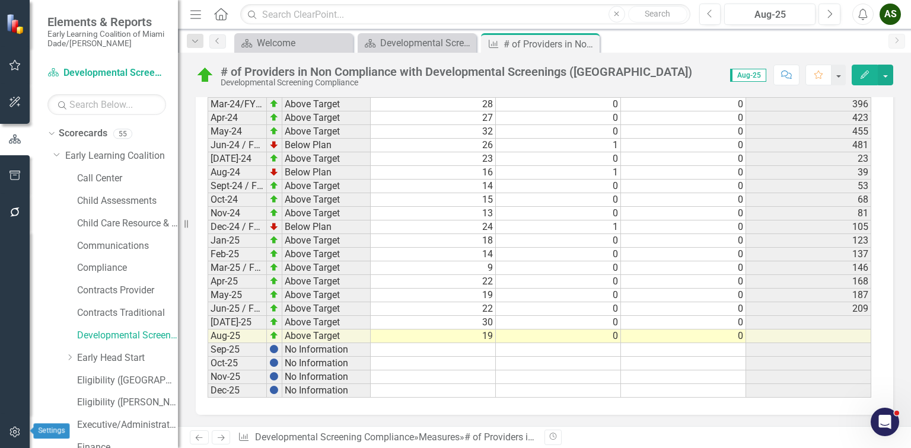
click at [9, 433] on icon "button" at bounding box center [15, 432] width 12 height 9
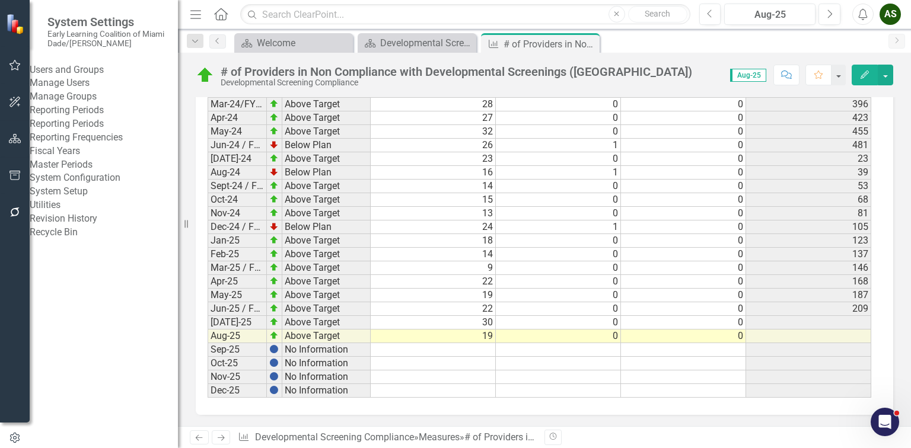
click at [69, 158] on link "Fiscal Years" at bounding box center [104, 152] width 148 height 14
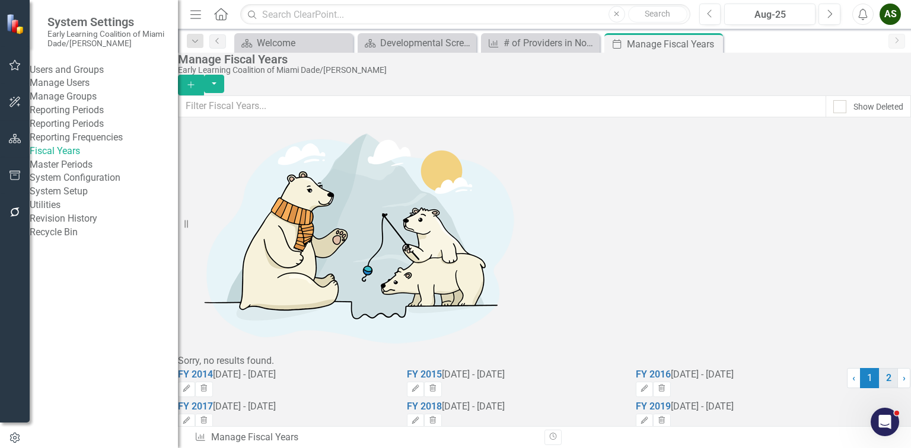
click at [879, 388] on link "2" at bounding box center [888, 378] width 19 height 20
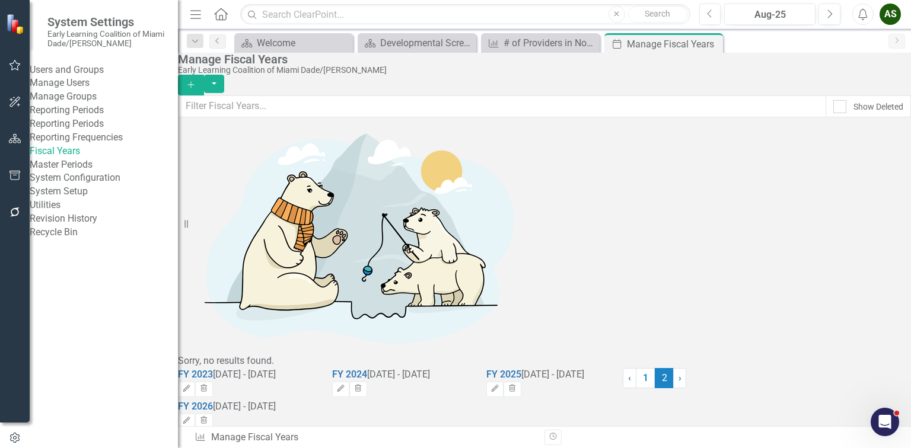
click at [82, 172] on div "Master Periods" at bounding box center [104, 165] width 148 height 14
click at [83, 172] on link "Master Periods" at bounding box center [104, 165] width 148 height 14
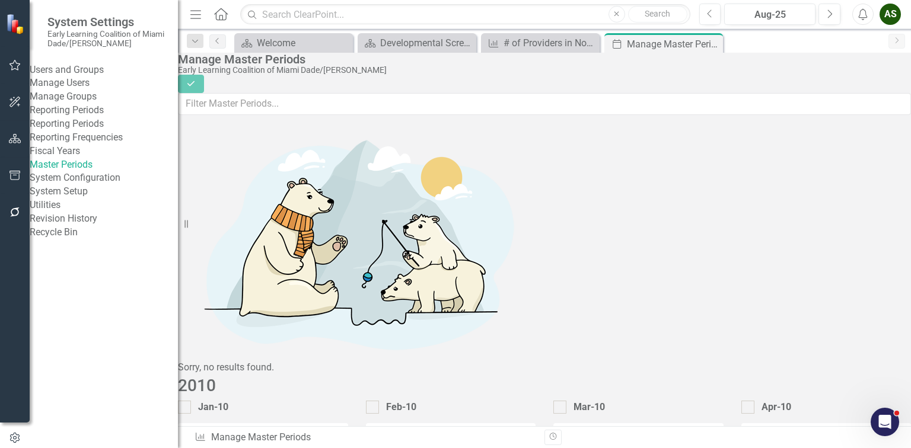
scroll to position [1568, 0]
click at [90, 145] on link "Reporting Frequencies" at bounding box center [104, 138] width 148 height 14
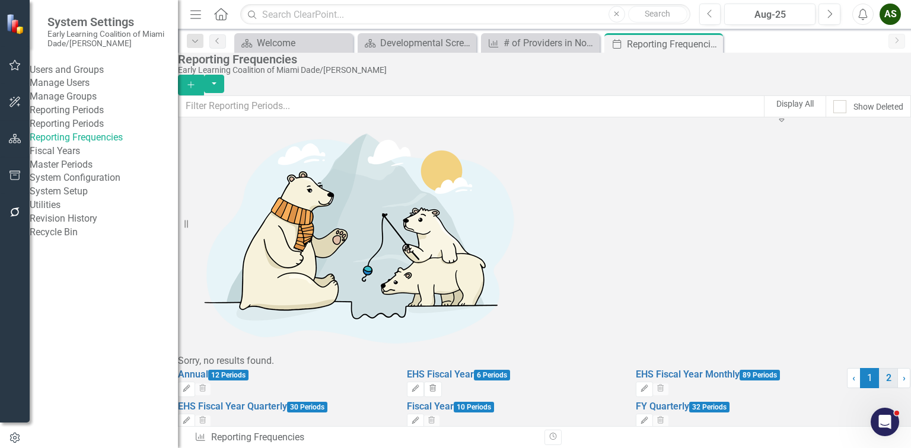
click at [879, 388] on link "2" at bounding box center [888, 378] width 19 height 20
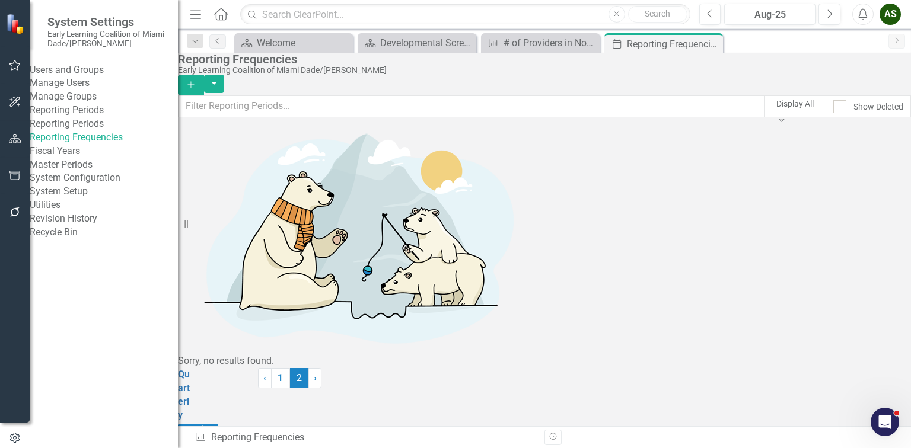
click at [77, 131] on link "Reporting Periods" at bounding box center [104, 124] width 148 height 14
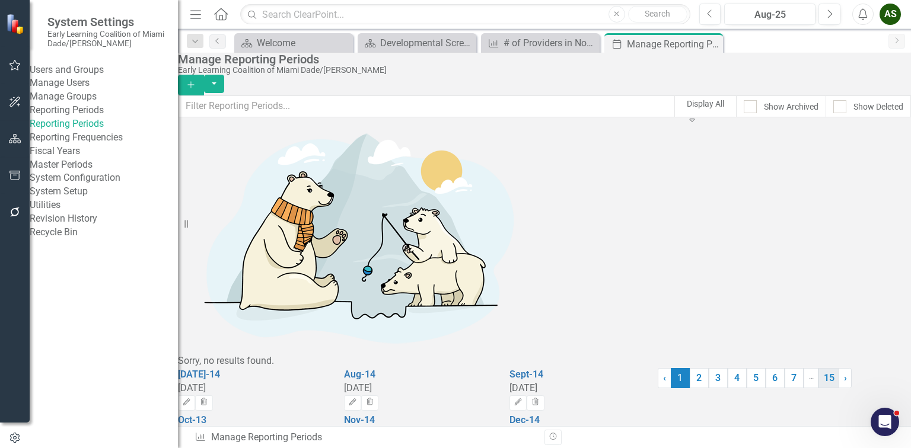
click at [818, 388] on link "15" at bounding box center [828, 378] width 21 height 20
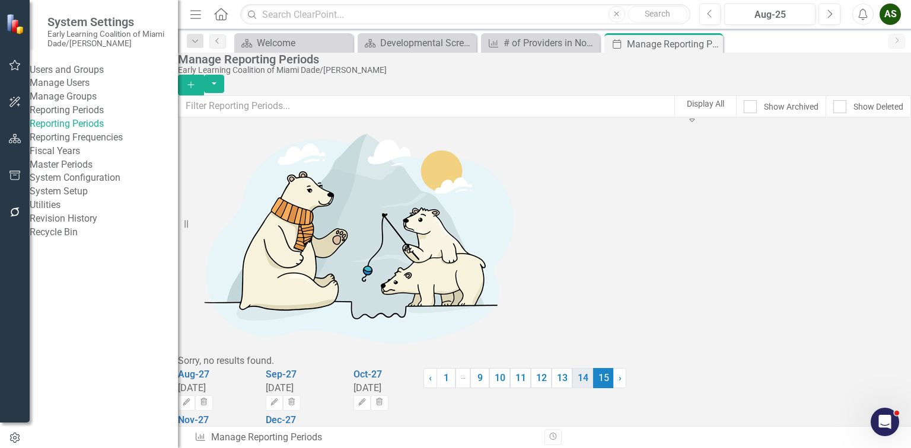
click at [593, 388] on link "14" at bounding box center [582, 378] width 21 height 20
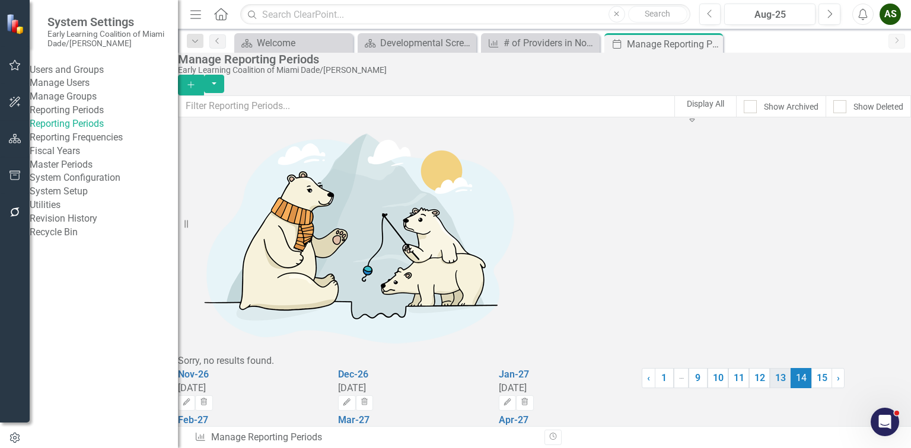
click at [770, 388] on link "13" at bounding box center [780, 378] width 21 height 20
click at [749, 388] on link "12" at bounding box center [759, 378] width 21 height 20
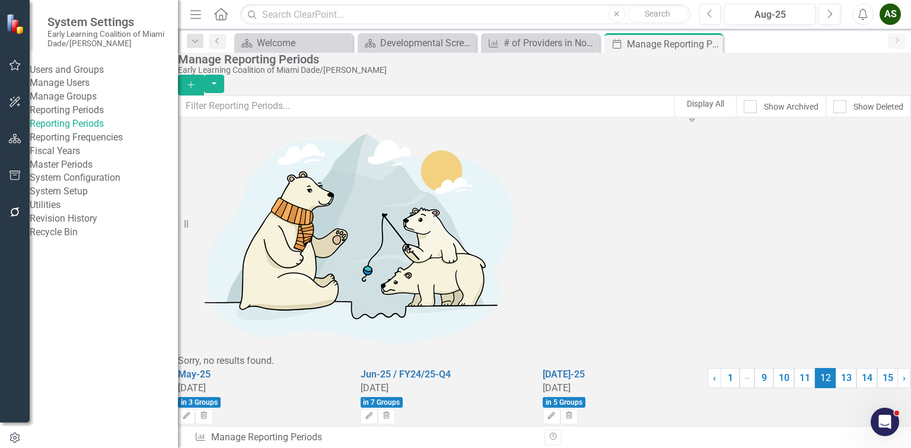
click at [76, 172] on link "Master Periods" at bounding box center [104, 165] width 148 height 14
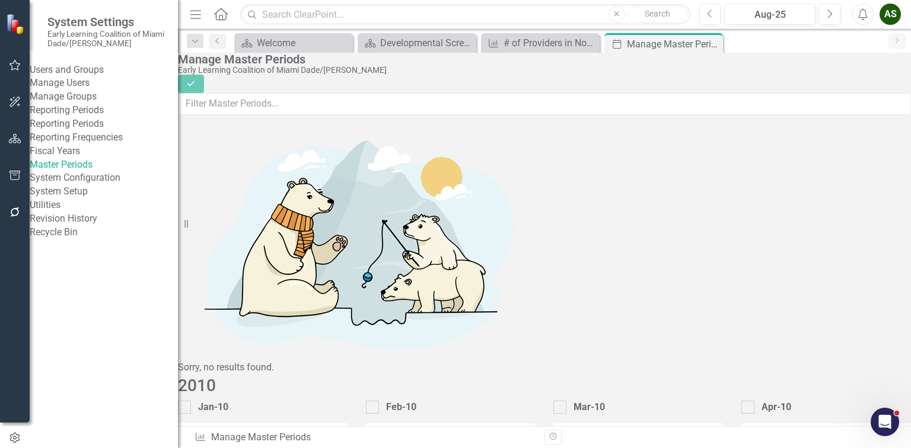
scroll to position [1568, 0]
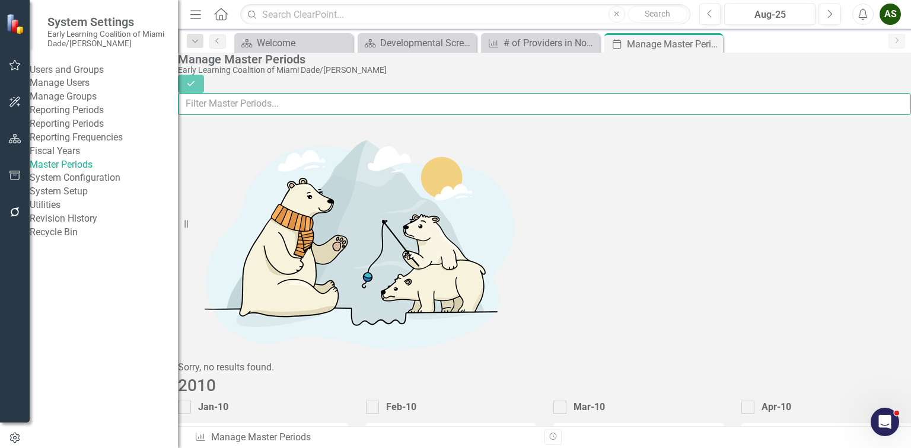
click at [790, 113] on input "text" at bounding box center [544, 104] width 733 height 22
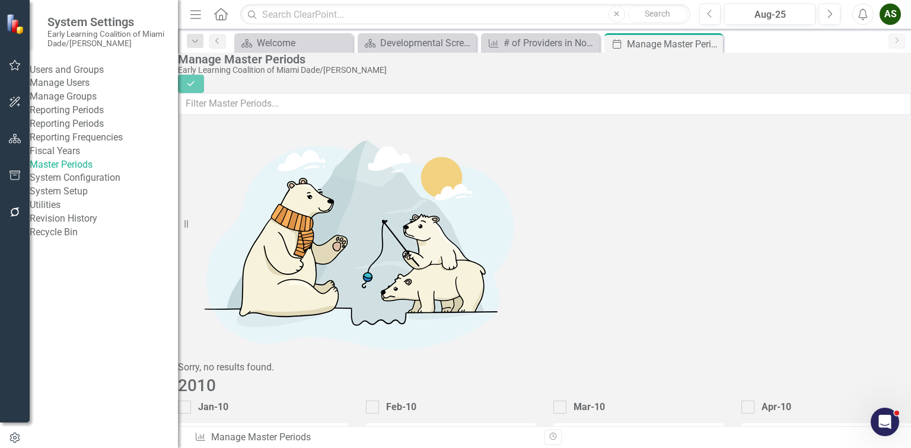
click at [81, 199] on link "System Setup" at bounding box center [104, 192] width 148 height 14
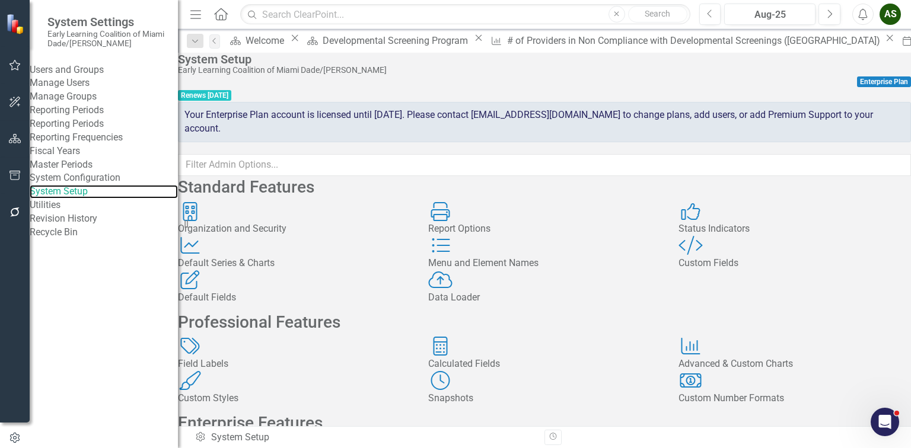
scroll to position [75, 0]
click at [276, 291] on div "Default Fields" at bounding box center [294, 298] width 232 height 14
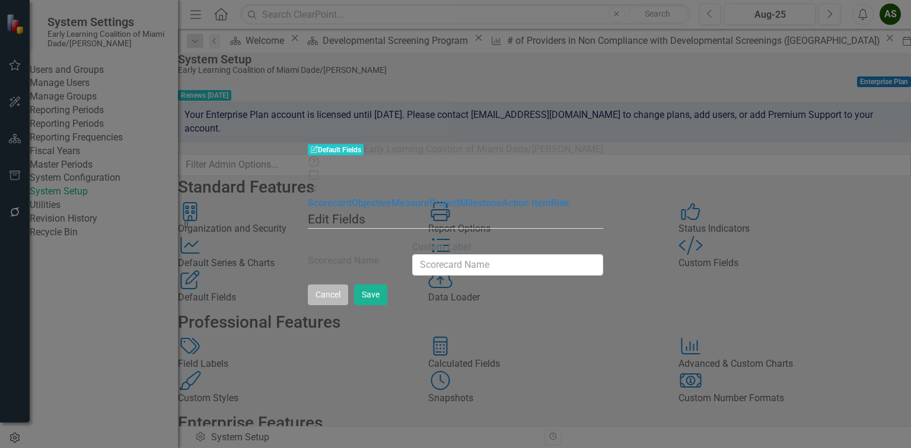
click at [348, 305] on button "Cancel" at bounding box center [328, 295] width 40 height 21
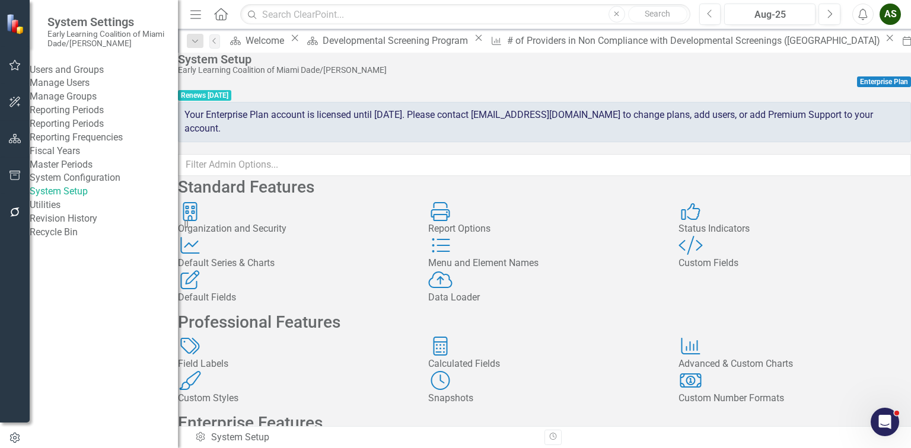
click at [57, 158] on link "Fiscal Years" at bounding box center [104, 152] width 148 height 14
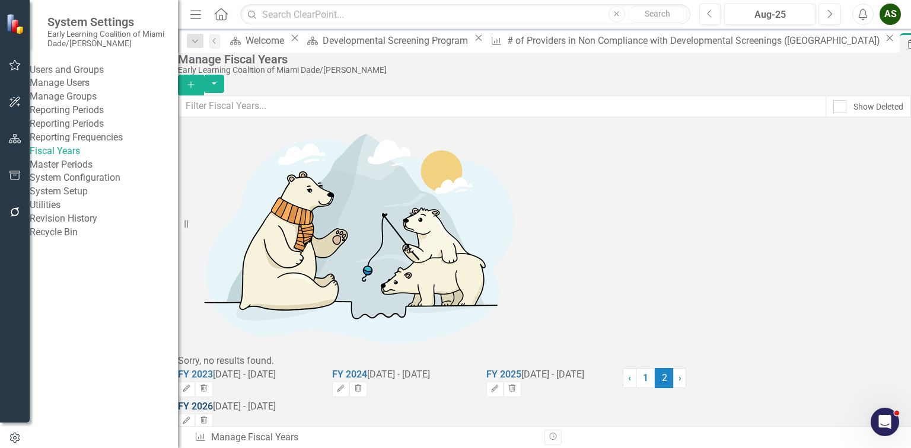
click at [213, 401] on link "FY 2026" at bounding box center [195, 406] width 35 height 11
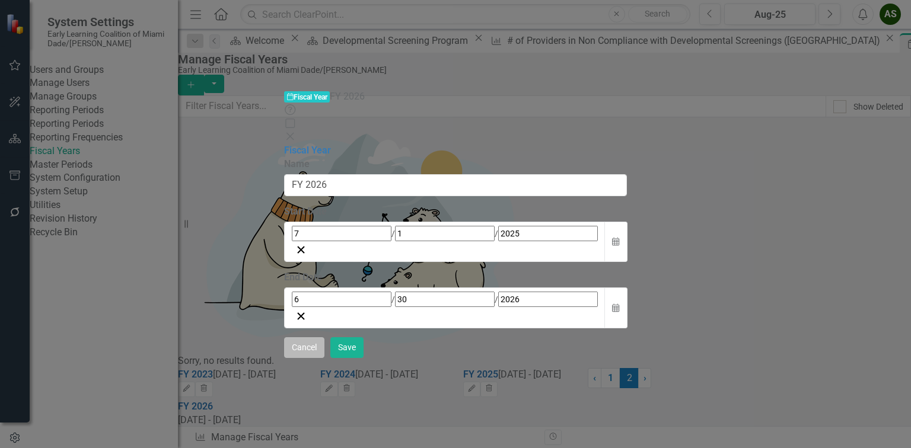
click at [324, 358] on button "Cancel" at bounding box center [304, 347] width 40 height 21
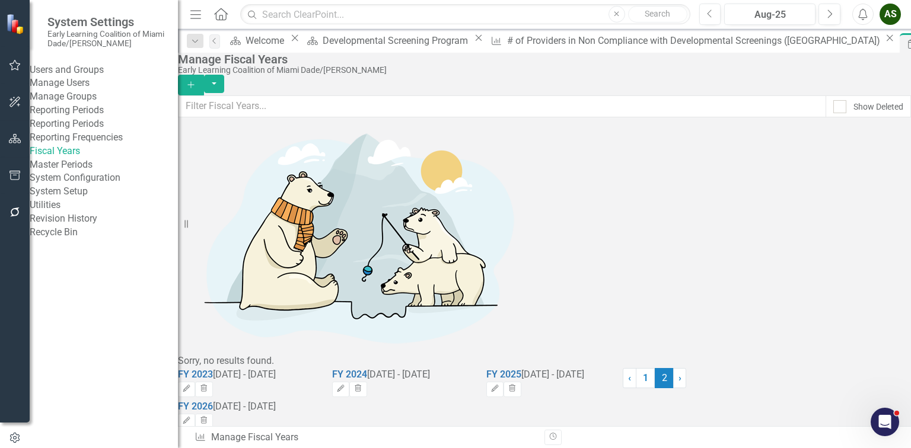
click at [84, 131] on link "Reporting Periods" at bounding box center [104, 124] width 148 height 14
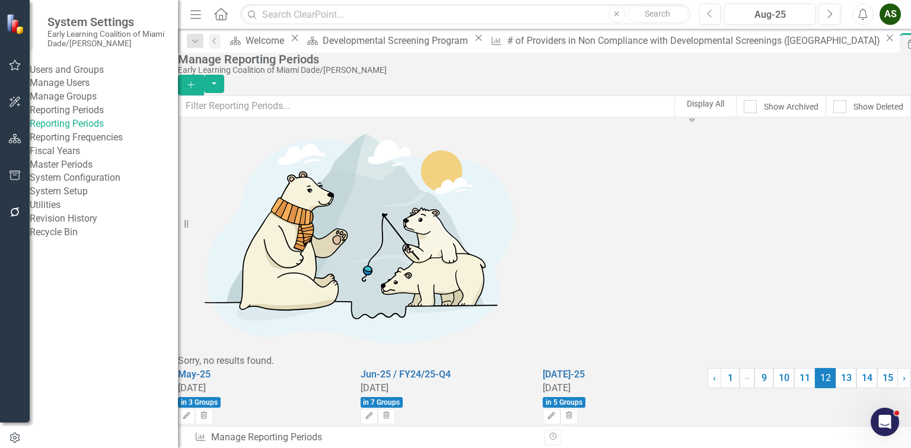
click at [209, 428] on link "Aug-25" at bounding box center [193, 433] width 31 height 11
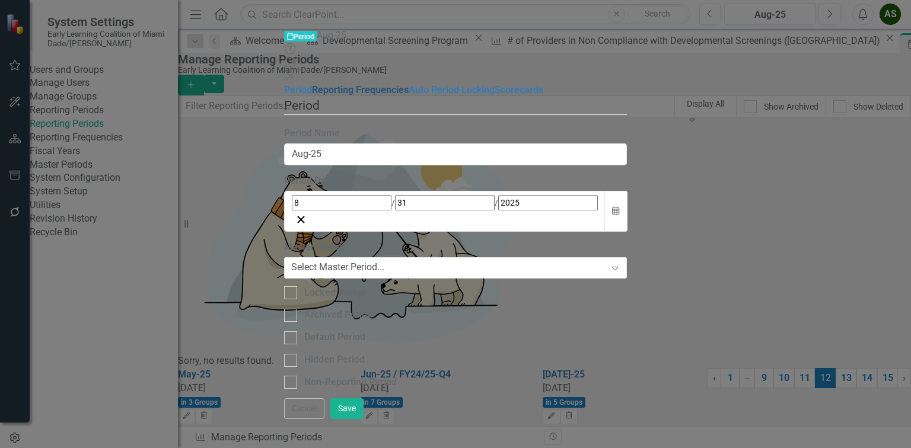
click at [312, 84] on link "Reporting Frequencies" at bounding box center [360, 89] width 97 height 11
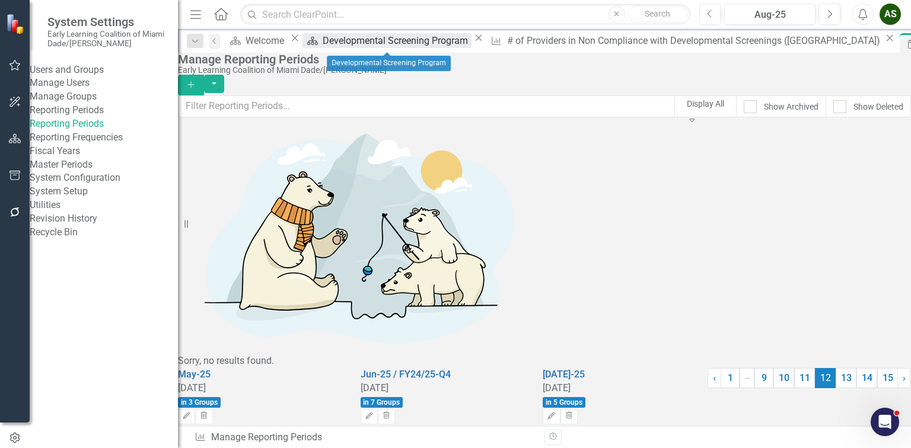
click at [384, 44] on div "Developmental Screening Program" at bounding box center [397, 40] width 148 height 15
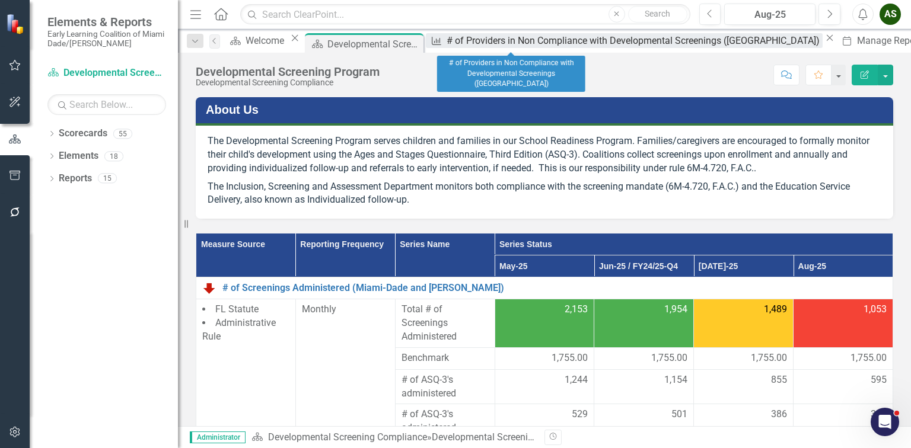
click at [484, 44] on div "# of Providers in Non Compliance with Developmental Screenings ([GEOGRAPHIC_DAT…" at bounding box center [634, 40] width 375 height 15
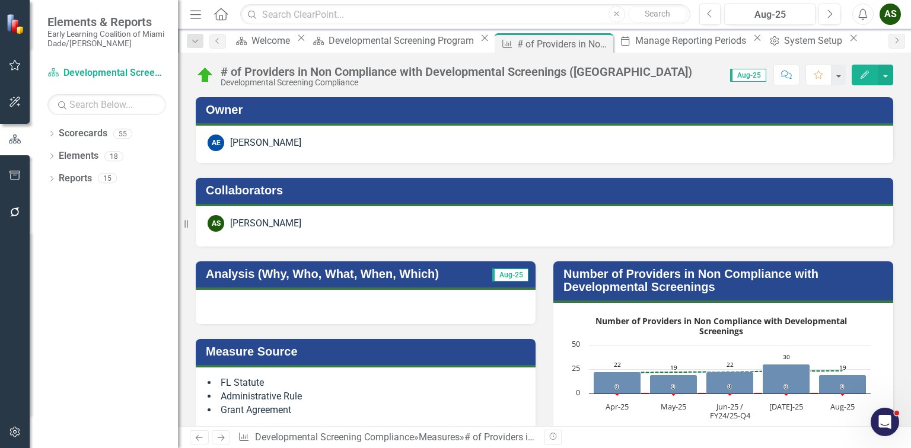
click at [871, 71] on button "Edit" at bounding box center [865, 75] width 26 height 21
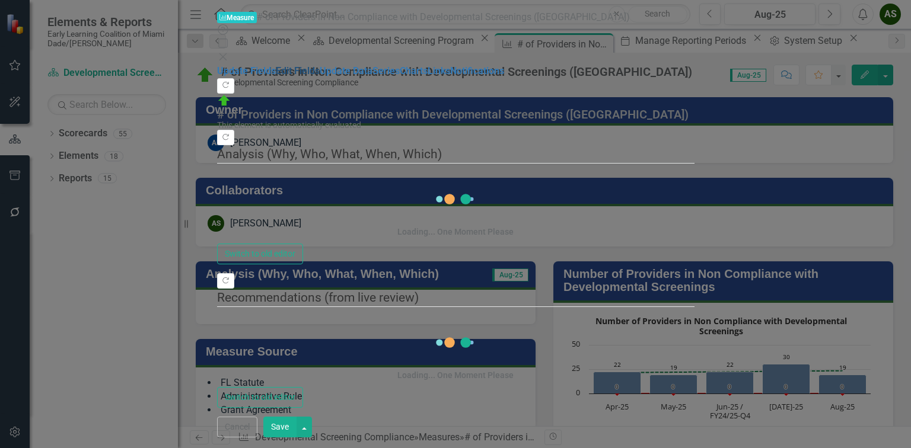
click at [276, 65] on link "Edit Fields" at bounding box center [298, 70] width 44 height 11
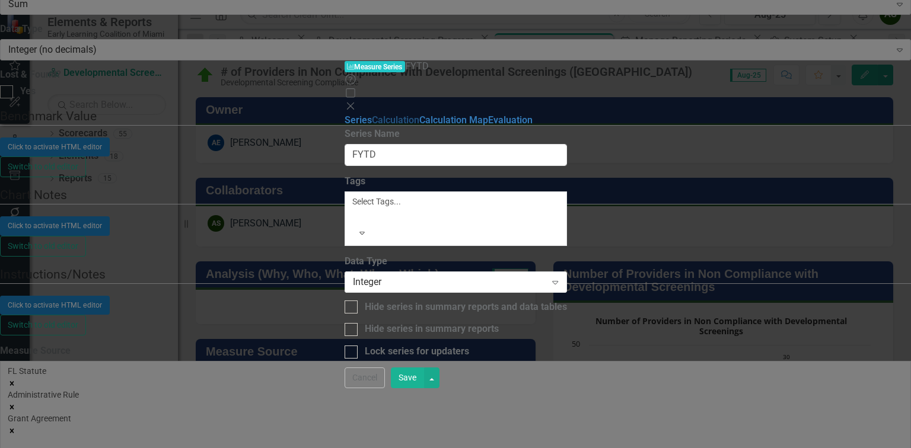
click at [372, 114] on link "Calculation" at bounding box center [395, 119] width 47 height 11
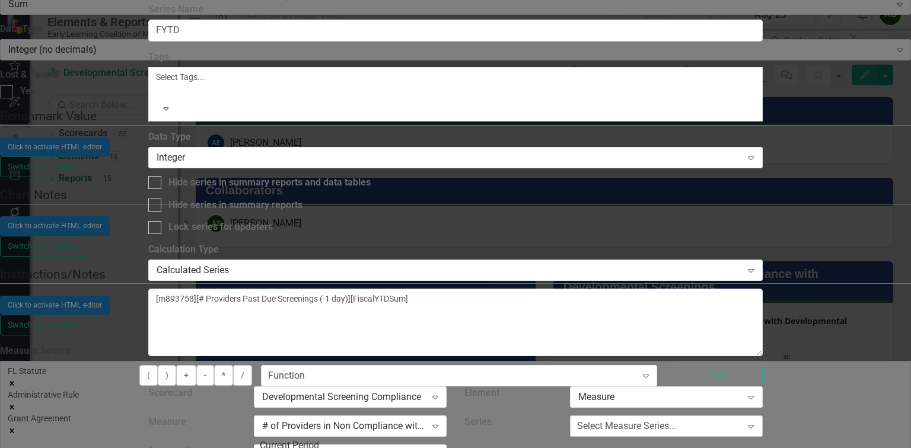
click at [676, 420] on div "Select Measure Series..." at bounding box center [626, 427] width 99 height 14
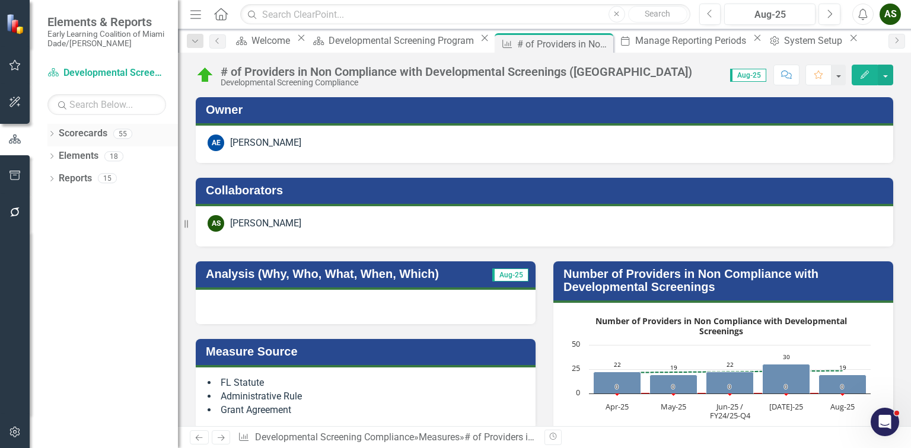
click at [49, 129] on div "Dropdown Scorecards 55" at bounding box center [112, 135] width 130 height 23
click at [50, 129] on div "Dropdown Scorecards 55" at bounding box center [112, 135] width 130 height 23
click at [51, 128] on div "Dropdown Scorecards 55" at bounding box center [112, 135] width 130 height 23
click at [51, 132] on icon "Dropdown" at bounding box center [51, 135] width 8 height 7
click at [51, 132] on icon "Dropdown" at bounding box center [50, 133] width 7 height 8
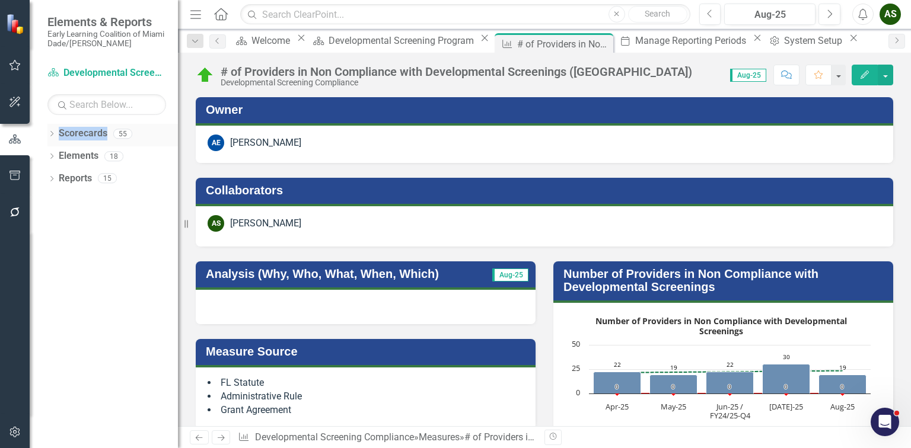
click at [51, 132] on icon "Dropdown" at bounding box center [51, 135] width 8 height 7
click at [57, 154] on icon "Dropdown" at bounding box center [57, 155] width 9 height 7
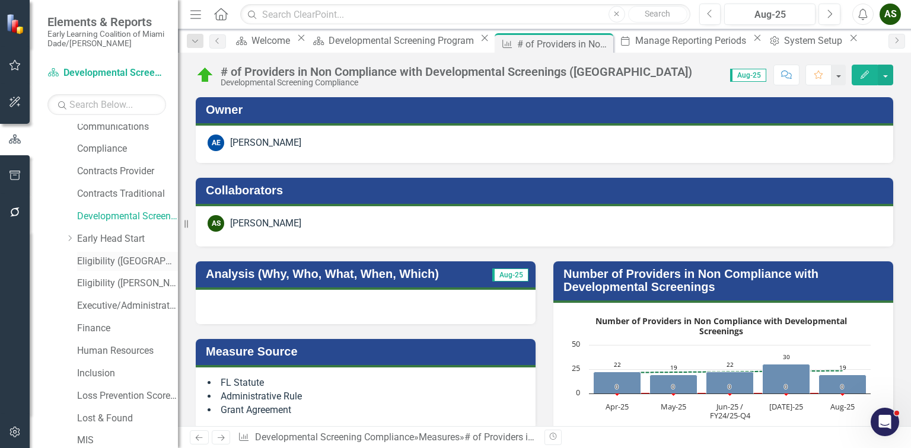
scroll to position [142, 0]
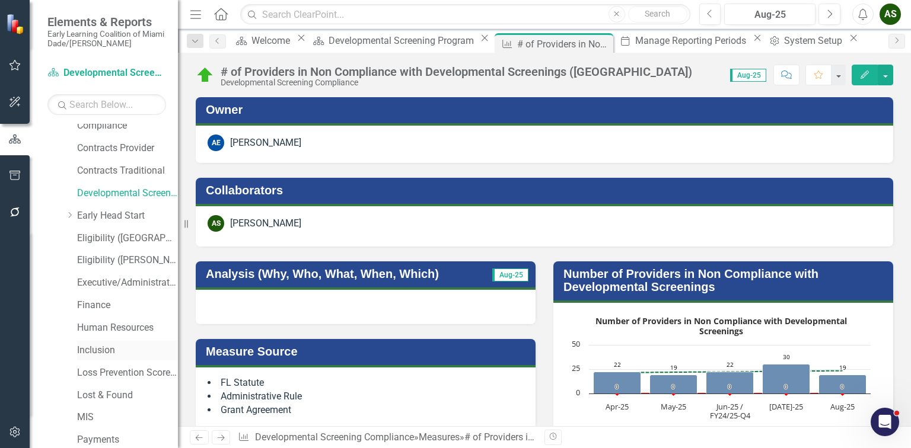
click at [107, 344] on link "Inclusion" at bounding box center [127, 351] width 101 height 14
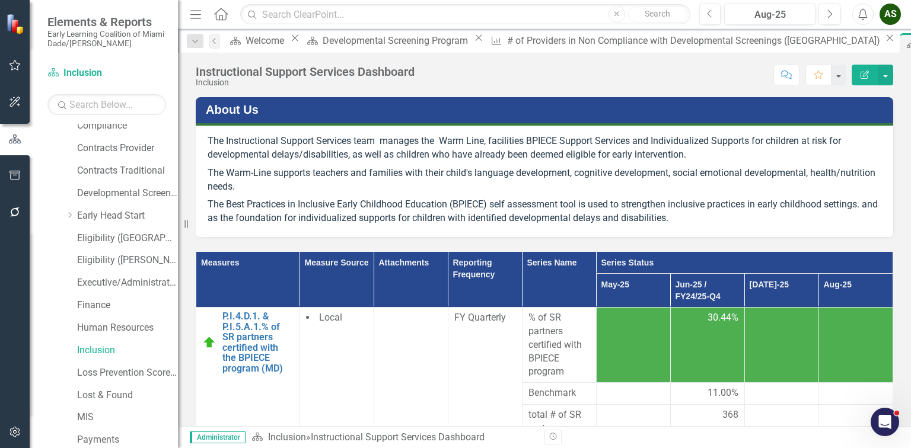
click at [866, 75] on icon "Edit Report" at bounding box center [864, 75] width 11 height 8
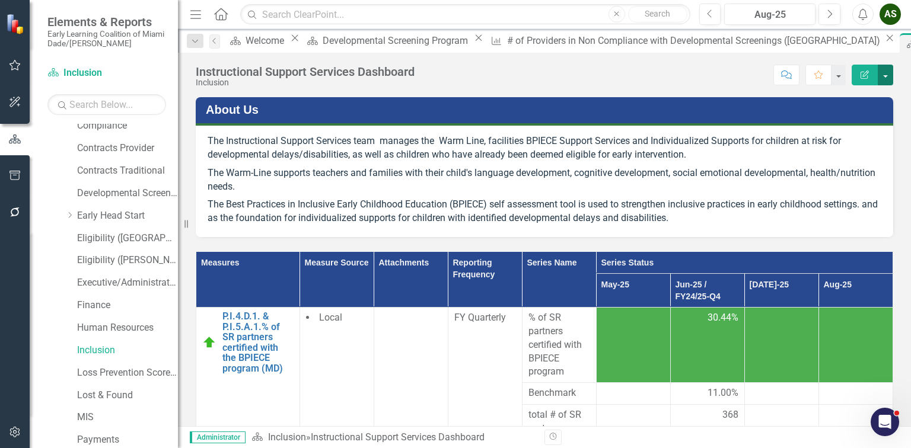
click at [887, 67] on button "button" at bounding box center [885, 75] width 15 height 21
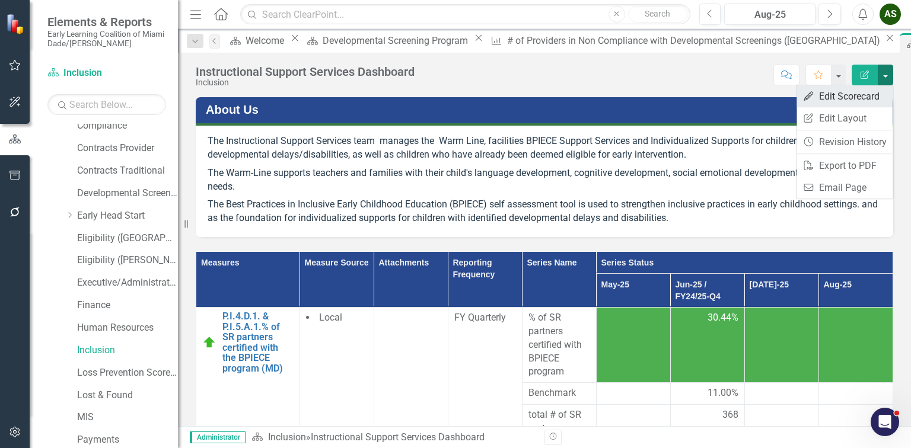
click at [870, 91] on link "Edit Edit Scorecard" at bounding box center [844, 96] width 96 height 22
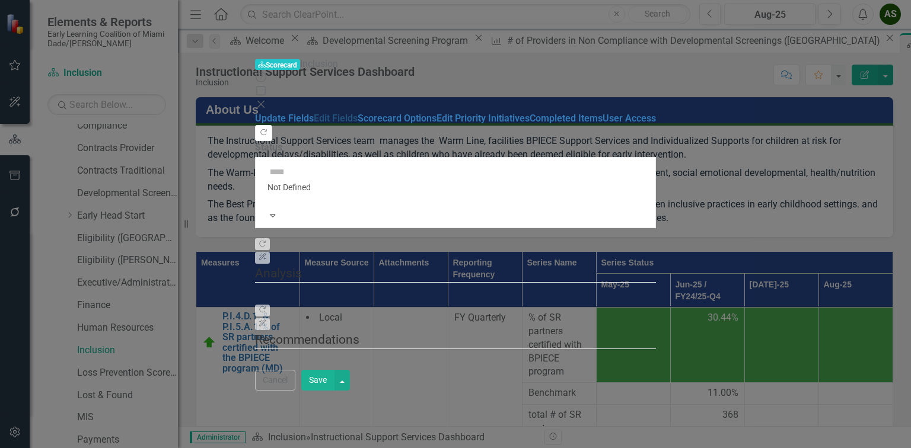
click at [314, 113] on link "Edit Fields" at bounding box center [336, 118] width 44 height 11
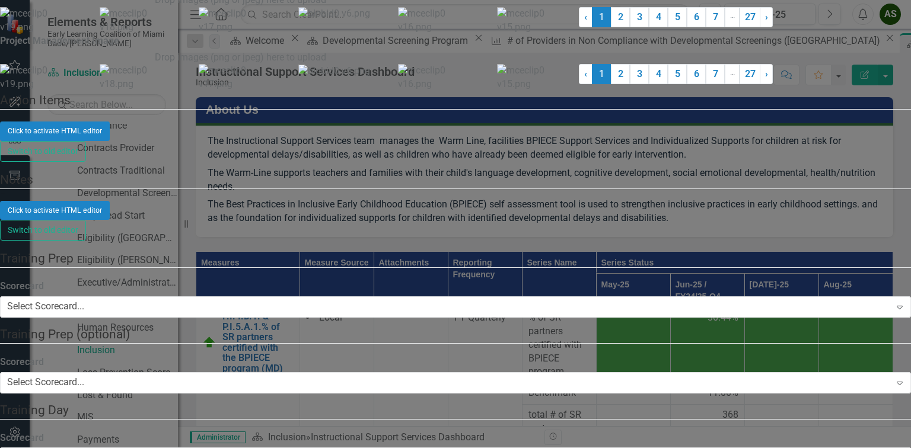
drag, startPoint x: 325, startPoint y: 68, endPoint x: 280, endPoint y: 66, distance: 45.1
type input "Instructional Support Services"
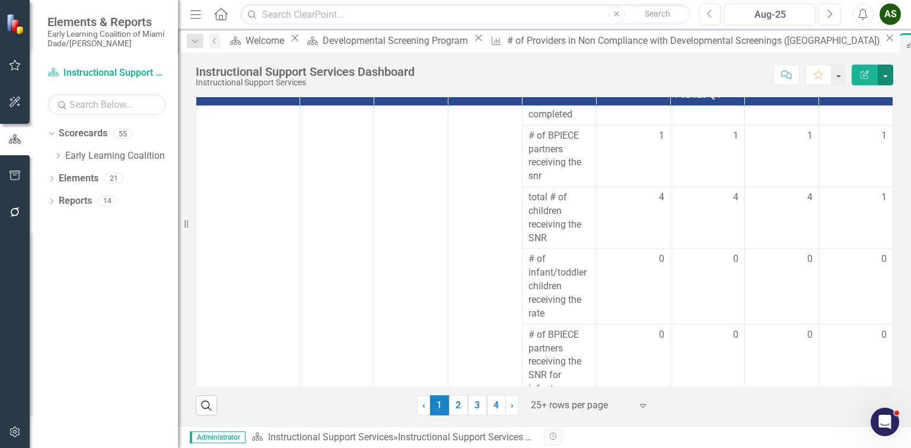
scroll to position [1365, 0]
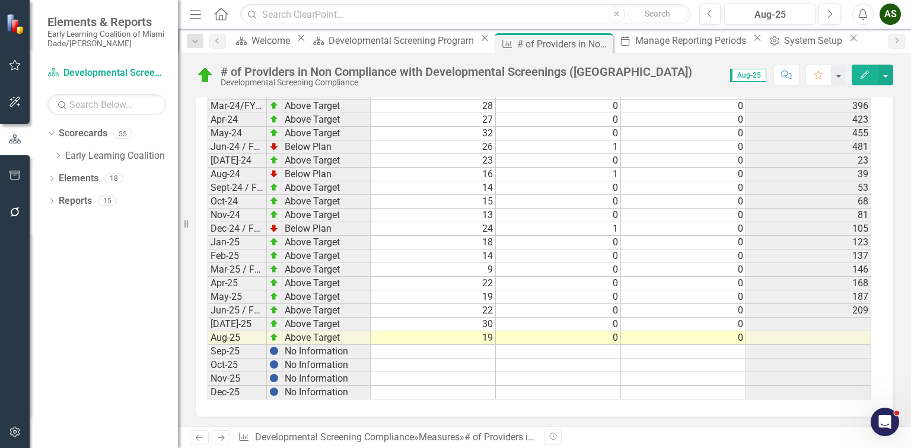
scroll to position [2210, 0]
click at [891, 76] on button "button" at bounding box center [885, 75] width 15 height 21
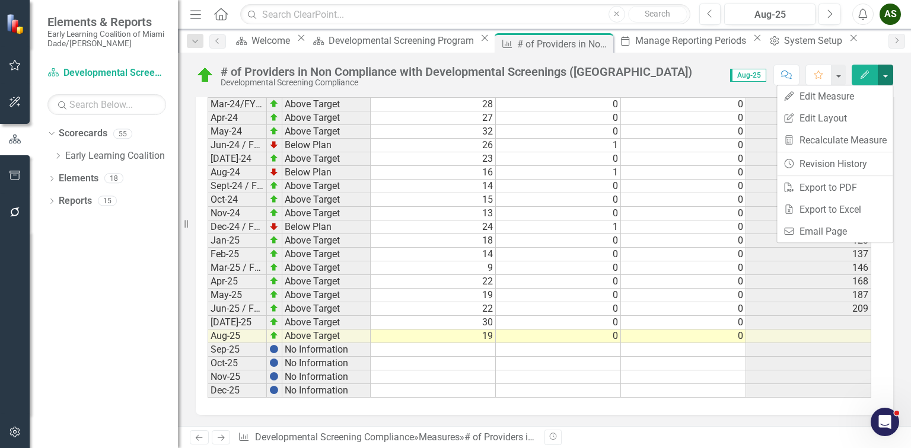
click at [854, 74] on button "Edit" at bounding box center [865, 75] width 26 height 21
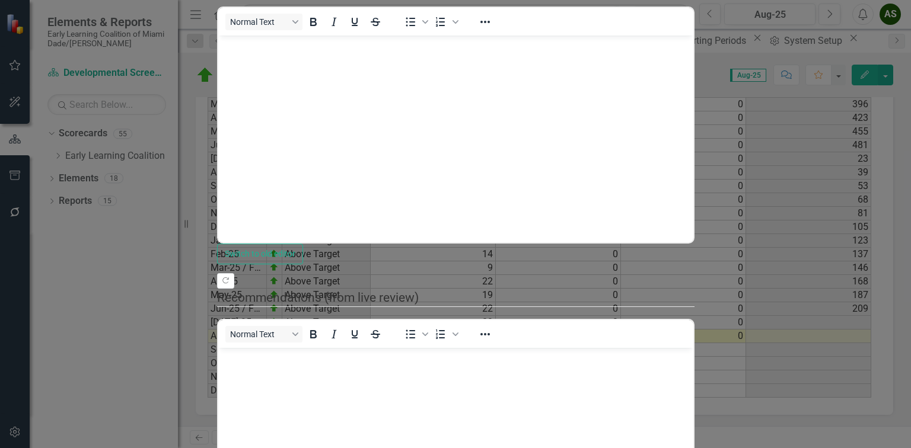
scroll to position [0, 0]
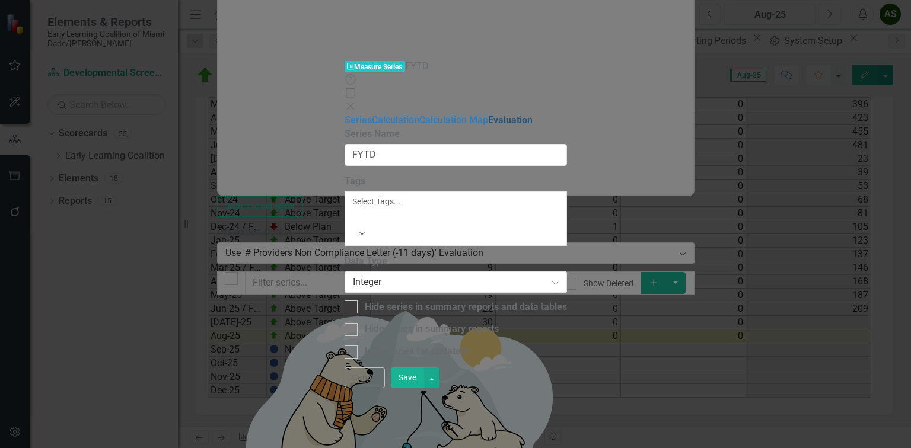
click at [488, 114] on link "Evaluation" at bounding box center [510, 119] width 44 height 11
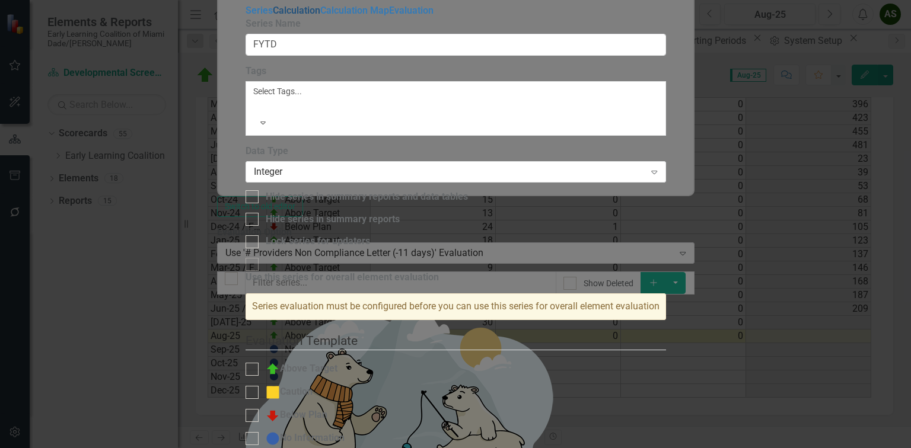
click at [273, 16] on link "Calculation" at bounding box center [296, 10] width 47 height 11
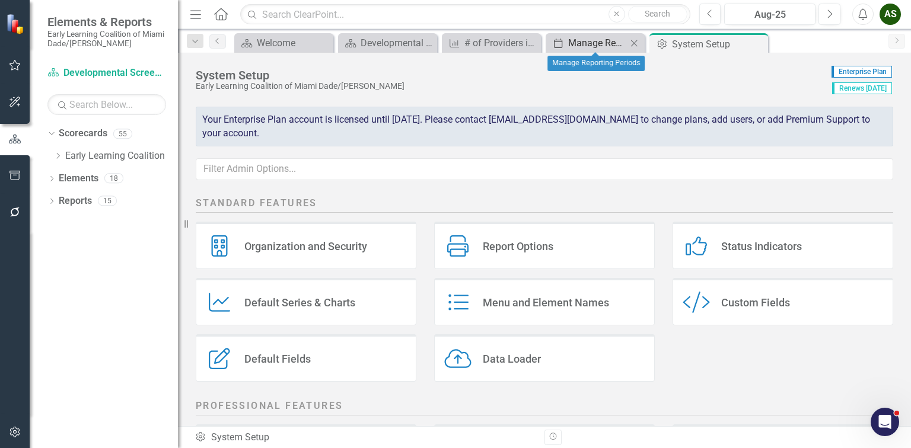
click at [572, 46] on div "Manage Reporting Periods" at bounding box center [597, 43] width 59 height 15
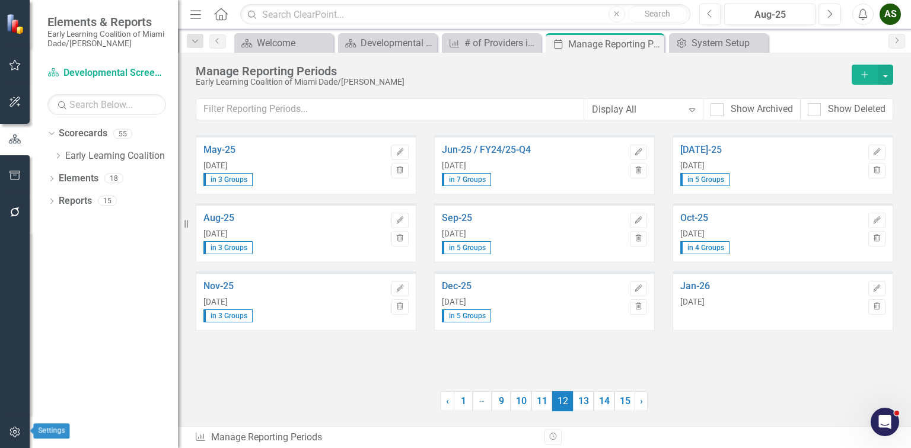
click at [15, 433] on icon "button" at bounding box center [14, 432] width 10 height 11
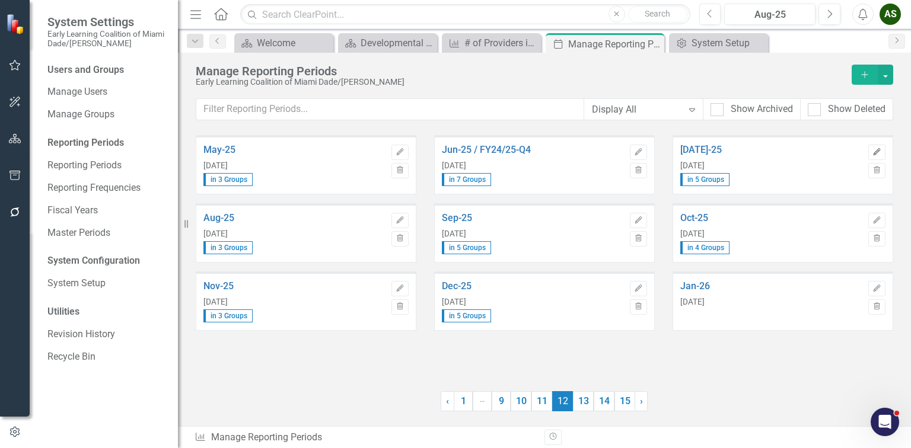
click at [882, 148] on button "Edit" at bounding box center [876, 152] width 17 height 15
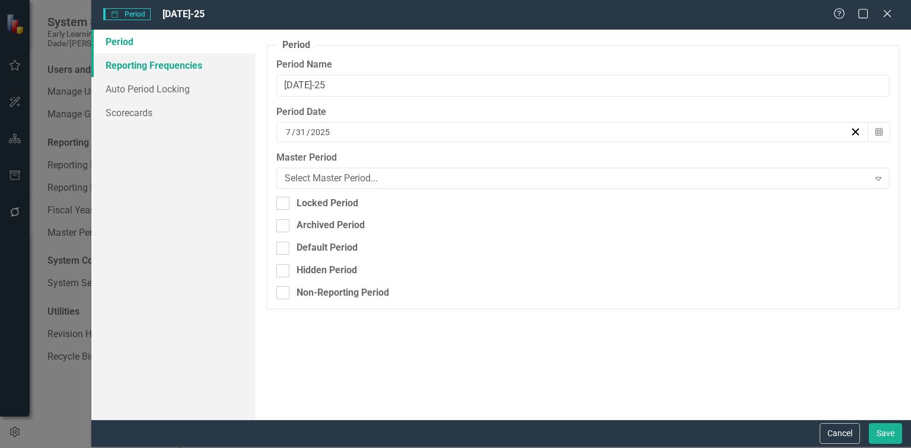
click at [125, 67] on link "Reporting Frequencies" at bounding box center [173, 65] width 164 height 24
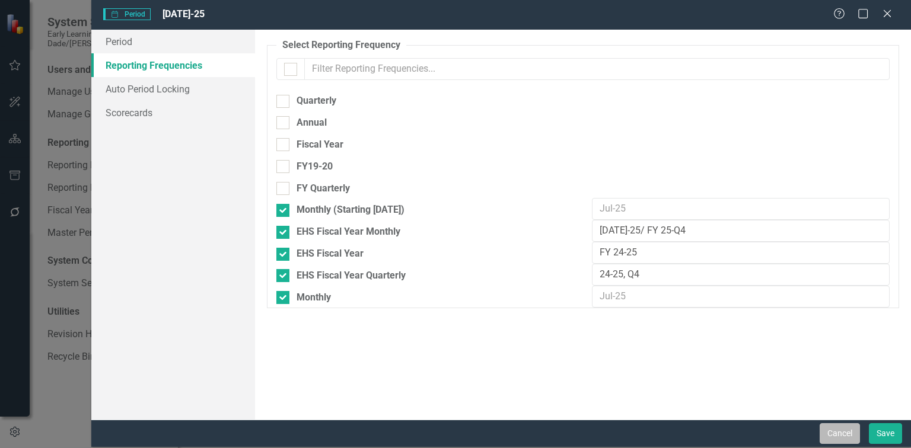
click at [849, 430] on button "Cancel" at bounding box center [840, 433] width 40 height 21
click at [849, 430] on div "Cancel Save" at bounding box center [501, 433] width 820 height 27
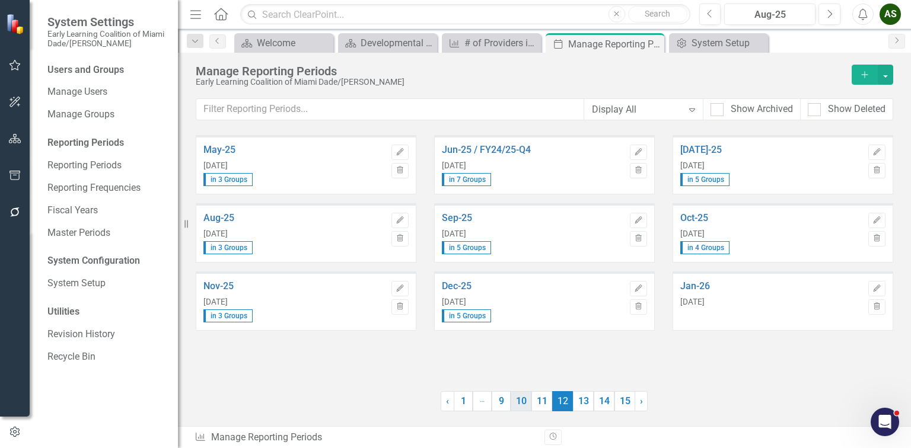
click at [519, 406] on link "10" at bounding box center [521, 401] width 21 height 20
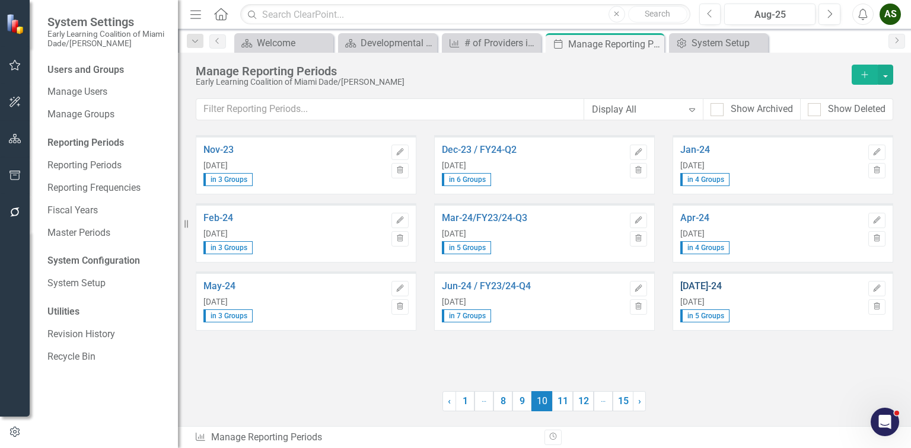
click at [691, 285] on link "Jul-24" at bounding box center [771, 286] width 182 height 11
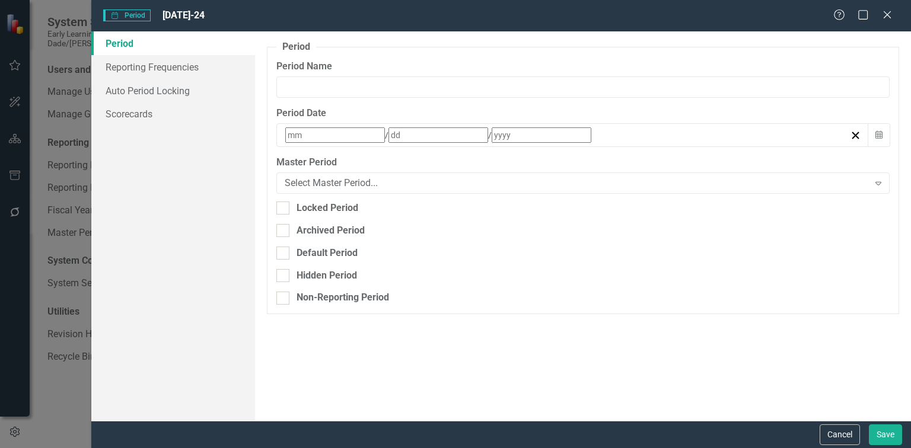
type input "Jul-24"
type input "7"
type input "31"
type input "2024"
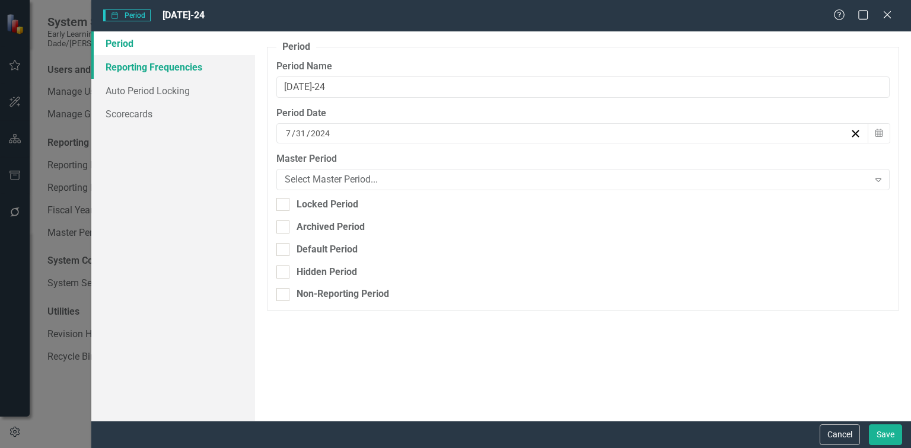
click at [187, 69] on link "Reporting Frequencies" at bounding box center [173, 67] width 164 height 24
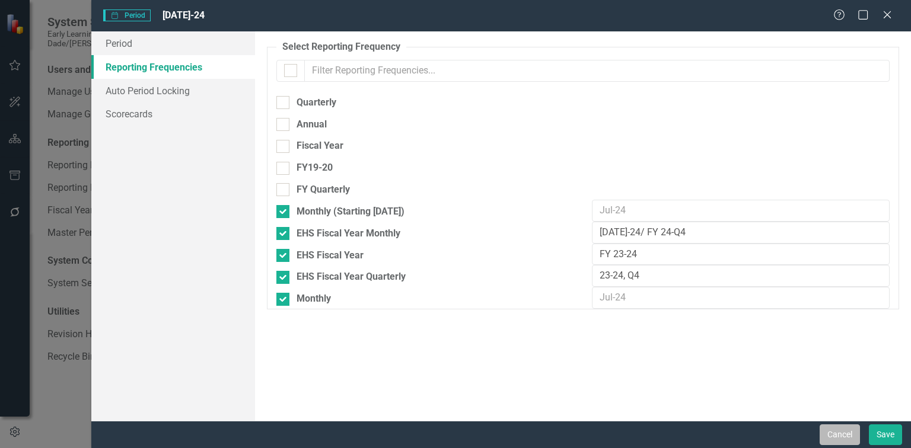
click at [831, 432] on button "Cancel" at bounding box center [840, 435] width 40 height 21
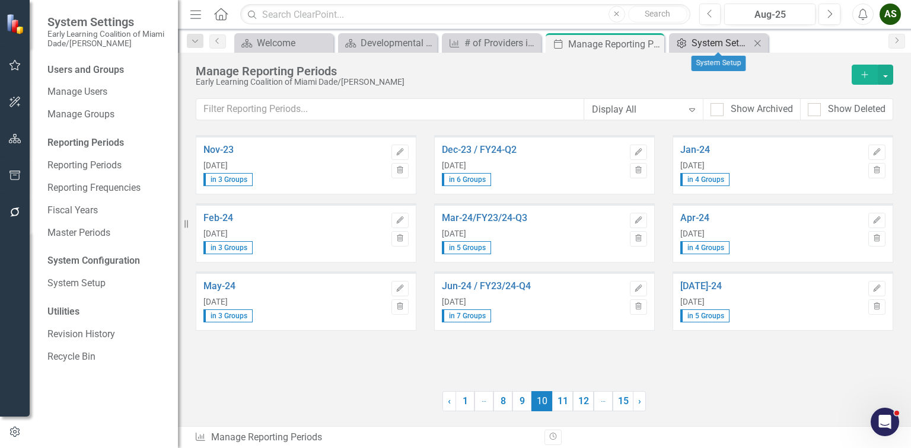
click at [712, 42] on div "System Setup" at bounding box center [720, 43] width 59 height 15
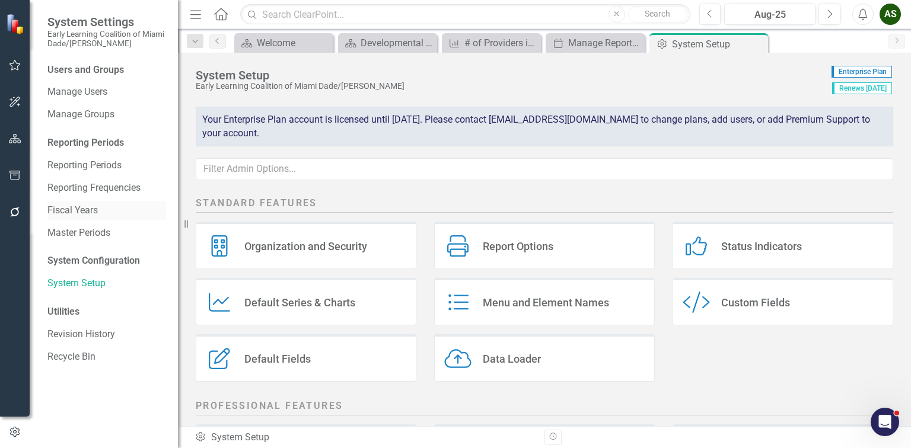
click at [79, 207] on link "Fiscal Years" at bounding box center [106, 211] width 119 height 14
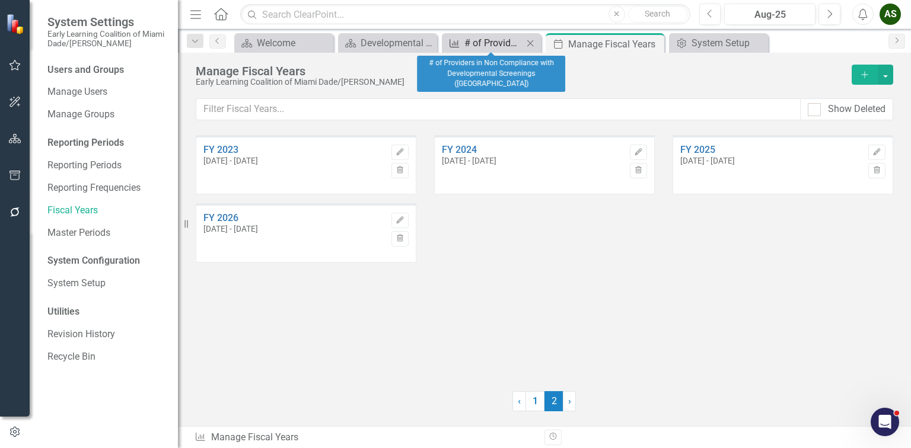
click at [453, 36] on div "Measure" at bounding box center [452, 43] width 15 height 15
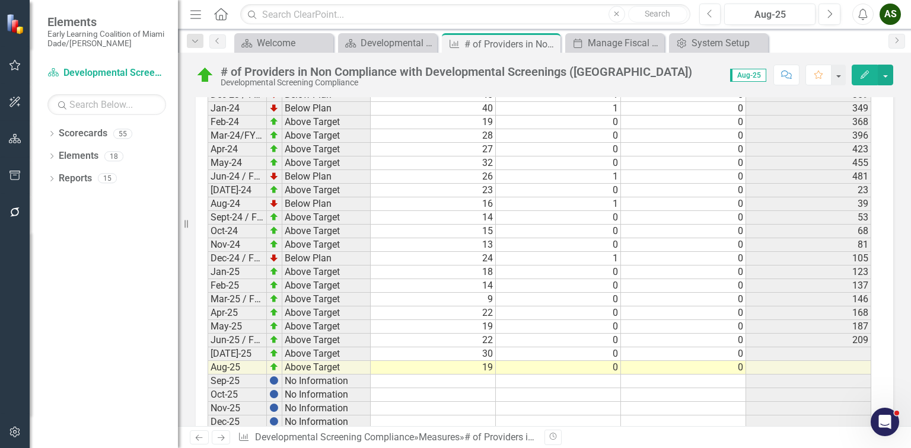
scroll to position [2199, 0]
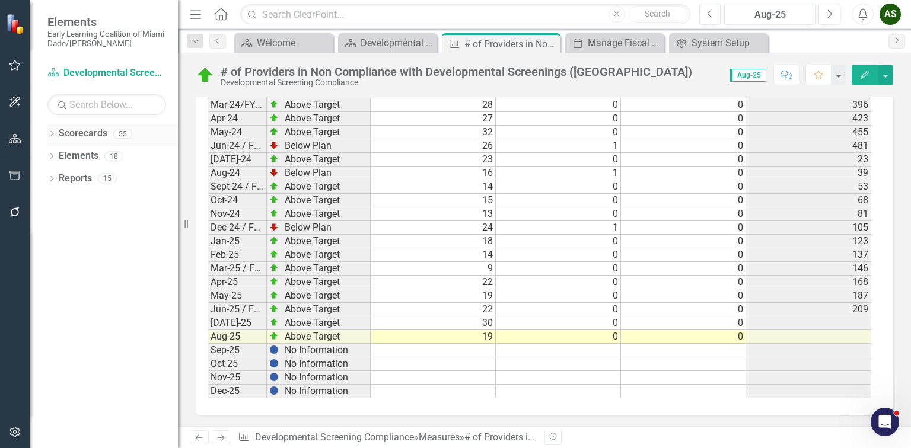
click at [51, 129] on div "Dropdown Scorecards 55" at bounding box center [112, 135] width 130 height 23
click at [50, 132] on icon "Dropdown" at bounding box center [51, 135] width 8 height 7
click at [60, 155] on icon "Dropdown" at bounding box center [57, 155] width 9 height 7
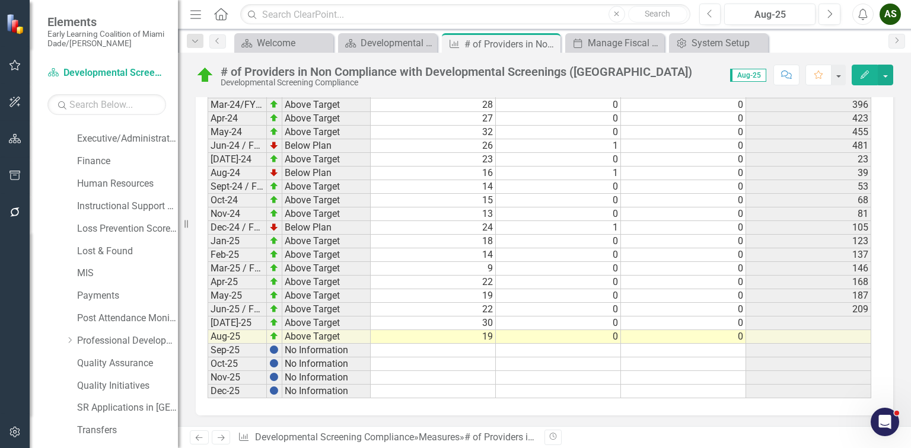
scroll to position [326, 0]
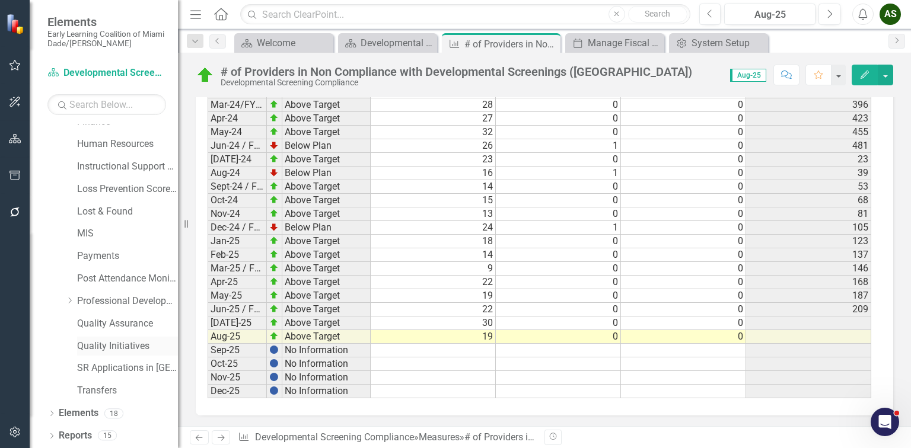
click at [119, 341] on link "Quality Initiatives" at bounding box center [127, 347] width 101 height 14
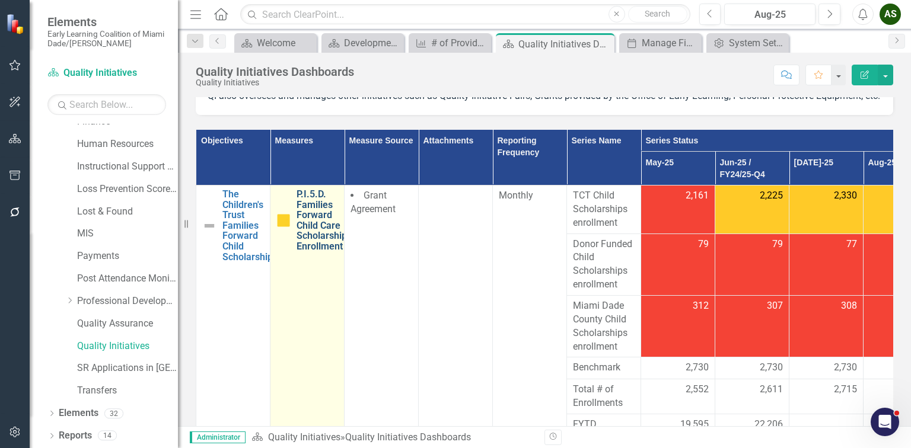
click at [319, 248] on link "P.I.5.D. Families Forward Child Care Scholarships Enrollment" at bounding box center [323, 220] width 55 height 63
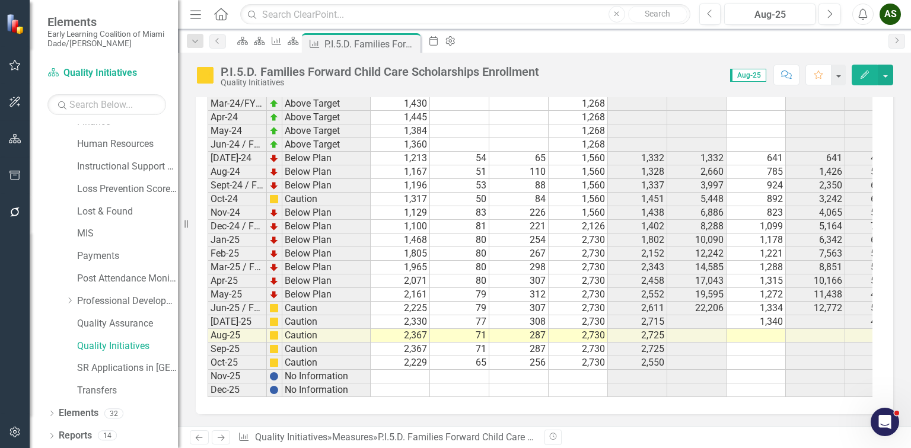
scroll to position [2290, 0]
